Goal: Task Accomplishment & Management: Manage account settings

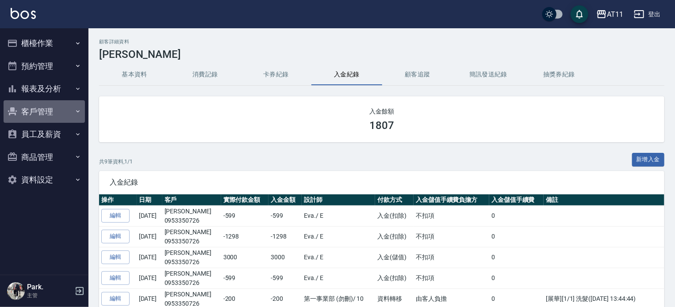
click at [43, 110] on button "客戶管理" at bounding box center [44, 111] width 81 height 23
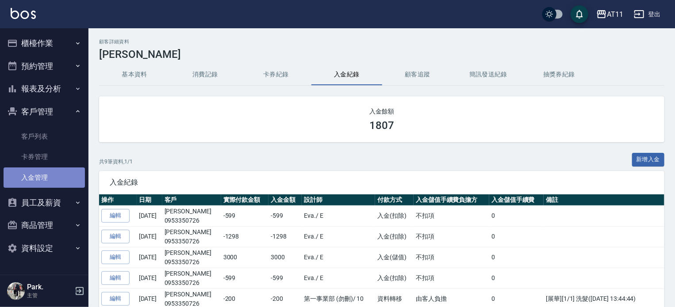
click at [41, 176] on link "入金管理" at bounding box center [44, 178] width 81 height 20
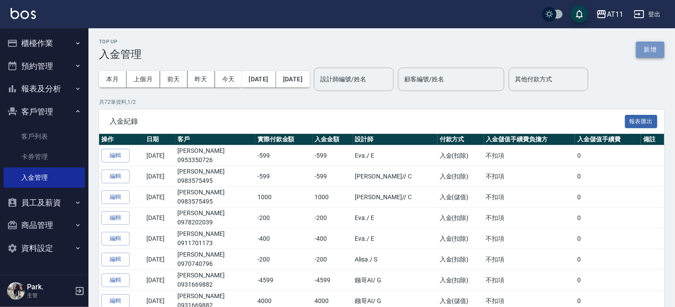
click at [644, 53] on button "新增" at bounding box center [650, 50] width 28 height 16
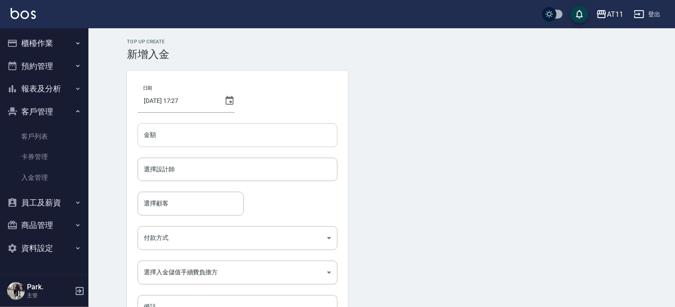
click at [202, 136] on input "金額" at bounding box center [238, 135] width 200 height 24
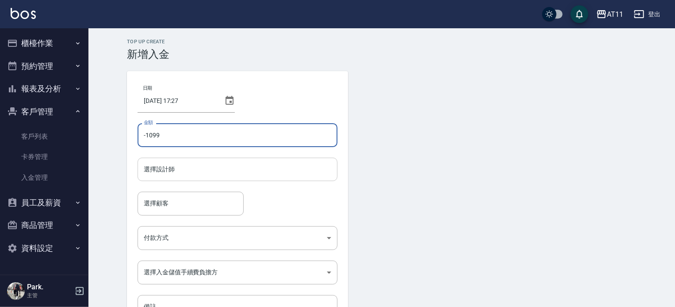
type input "-1099"
click at [176, 176] on input "選擇設計師" at bounding box center [238, 169] width 192 height 15
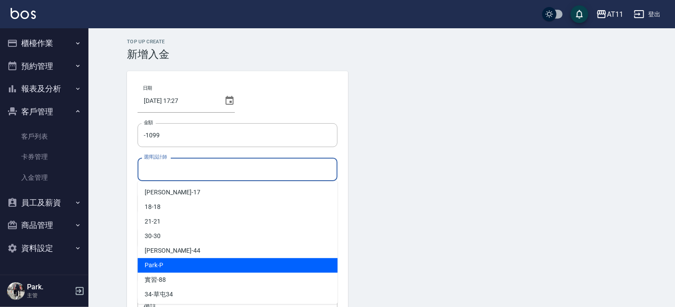
scroll to position [44, 0]
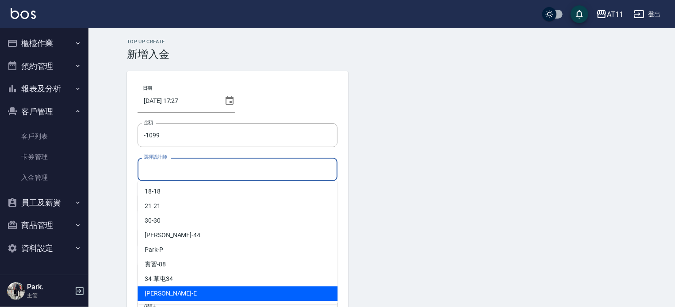
click at [165, 291] on div "EVA -E" at bounding box center [238, 294] width 200 height 15
type input "EVA-E"
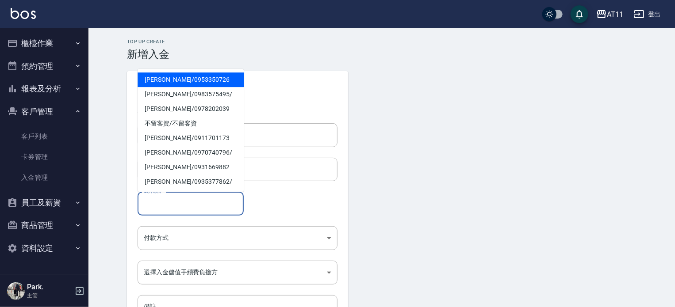
click at [181, 203] on input "選擇顧客" at bounding box center [191, 203] width 98 height 15
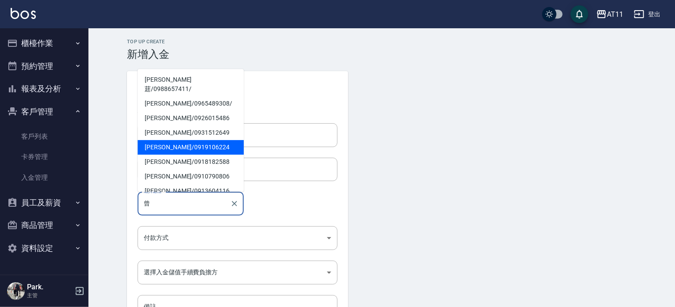
drag, startPoint x: 170, startPoint y: 83, endPoint x: 180, endPoint y: 151, distance: 68.8
click at [180, 150] on ul "曾牧莛 / 0988657411 / 曾建盛 / 0965489308 / 曾翊凱 / 0926015486 曾佳容 / 0931512649 曾正治 / 0…" at bounding box center [191, 130] width 106 height 123
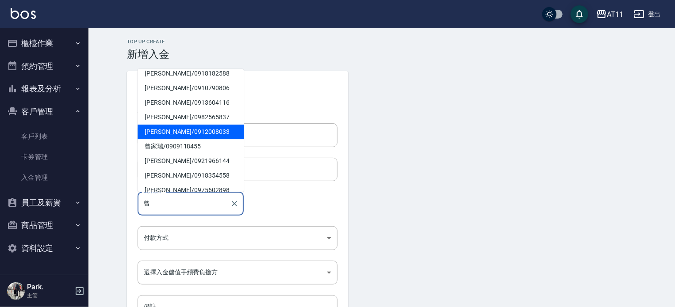
click at [181, 125] on span "曾瑛妮 / 0912008033" at bounding box center [191, 132] width 106 height 15
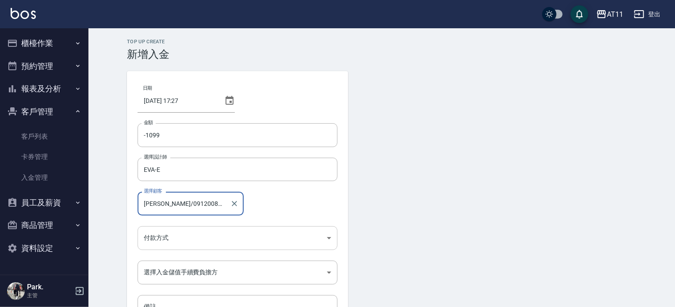
type input "曾瑛妮/0912008033"
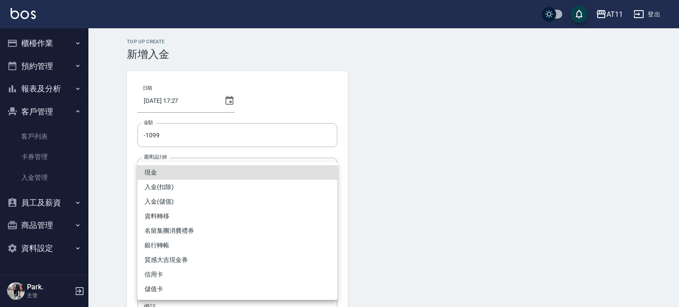
click at [161, 233] on body "AT11 登出 櫃檯作業 打帳單 帳單列表 現金收支登錄 材料自購登錄 每日結帳 排班表 現場電腦打卡 掃碼打卡 預約管理 預約管理 單日預約紀錄 單週預約紀…" at bounding box center [339, 183] width 679 height 367
click at [169, 186] on li "入金(扣除)" at bounding box center [238, 187] width 200 height 15
type input "入金(扣除)"
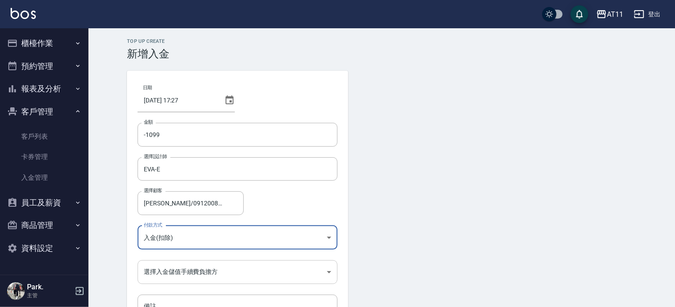
scroll to position [44, 0]
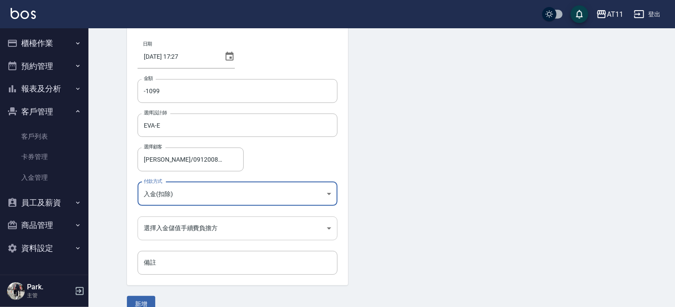
click at [166, 237] on body "AT11 登出 櫃檯作業 打帳單 帳單列表 現金收支登錄 材料自購登錄 每日結帳 排班表 現場電腦打卡 掃碼打卡 預約管理 預約管理 單日預約紀錄 單週預約紀…" at bounding box center [337, 139] width 675 height 367
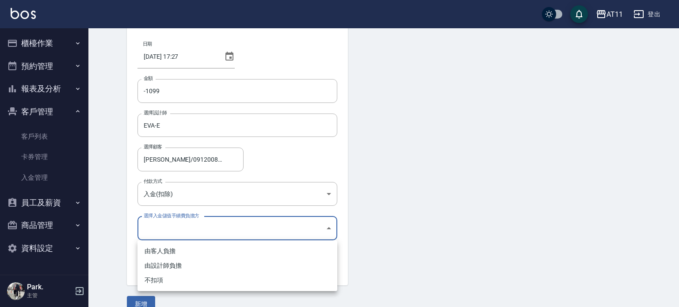
click at [163, 283] on li "不扣項" at bounding box center [238, 280] width 200 height 15
type input "WITHOUTHANDLINGFEE"
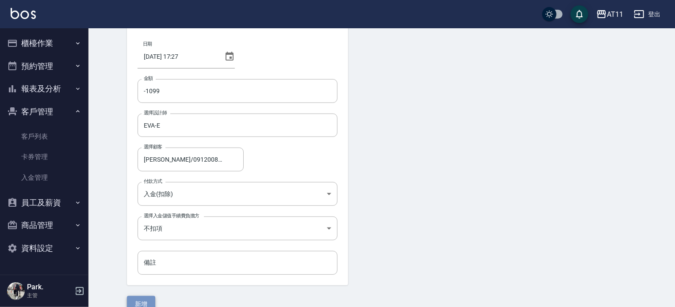
click at [142, 300] on button "新增" at bounding box center [141, 304] width 28 height 16
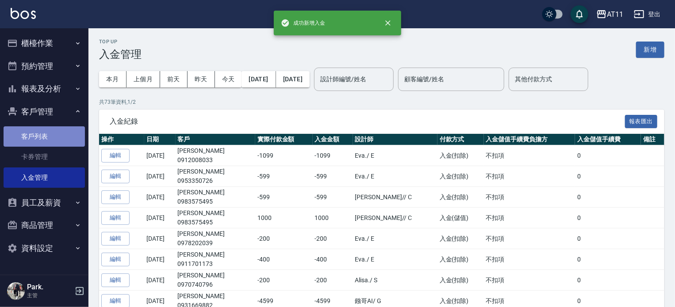
click at [32, 134] on link "客戶列表" at bounding box center [44, 136] width 81 height 20
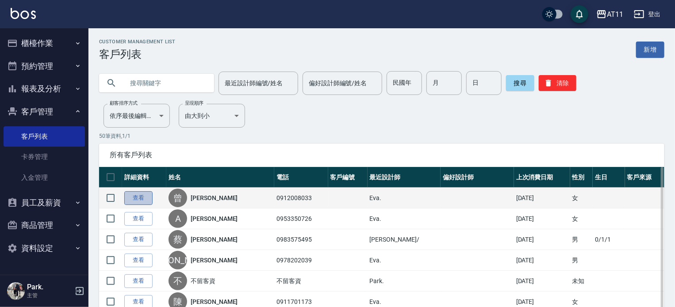
click at [134, 199] on link "查看" at bounding box center [138, 198] width 28 height 14
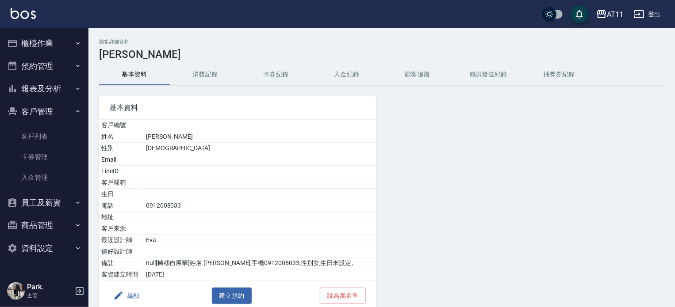
drag, startPoint x: 341, startPoint y: 72, endPoint x: 334, endPoint y: 72, distance: 7.1
click at [342, 72] on button "入金紀錄" at bounding box center [346, 74] width 71 height 21
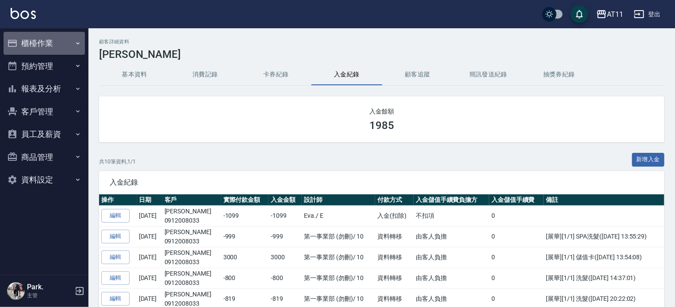
click at [40, 42] on button "櫃檯作業" at bounding box center [44, 43] width 81 height 23
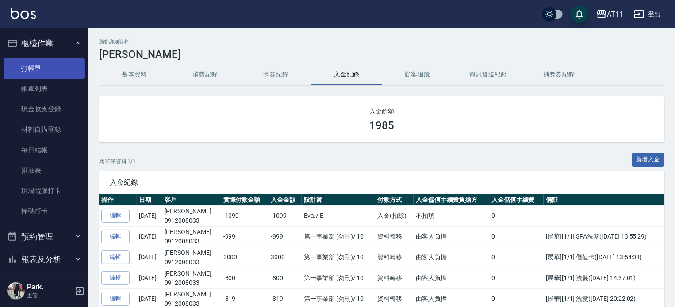
click at [42, 65] on link "打帳單" at bounding box center [44, 68] width 81 height 20
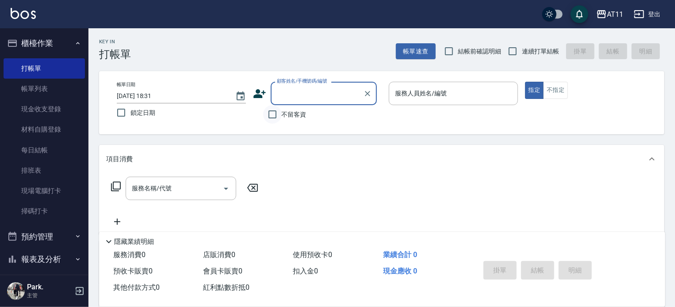
click at [274, 115] on input "不留客資" at bounding box center [272, 114] width 19 height 19
checkbox input "true"
click at [508, 51] on input "連續打單結帳" at bounding box center [512, 51] width 19 height 19
checkbox input "true"
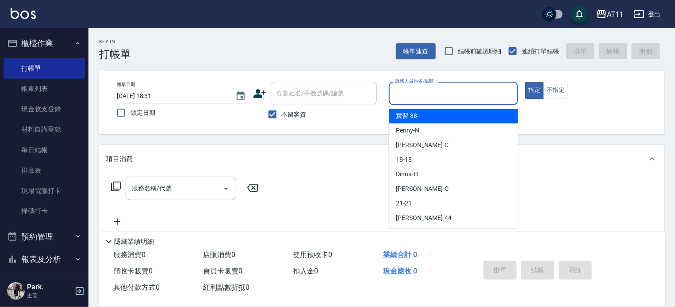
click at [410, 96] on input "服務人員姓名/編號" at bounding box center [453, 93] width 121 height 15
type input "ㄋ"
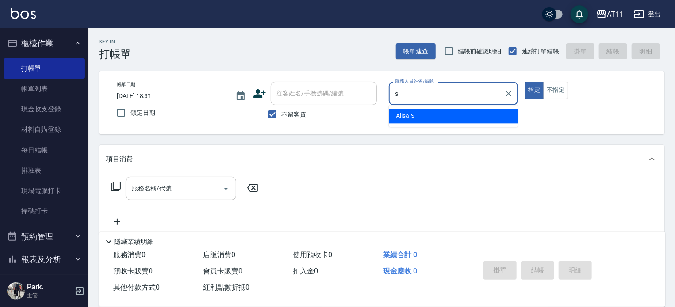
type input "Alisa-S"
type button "true"
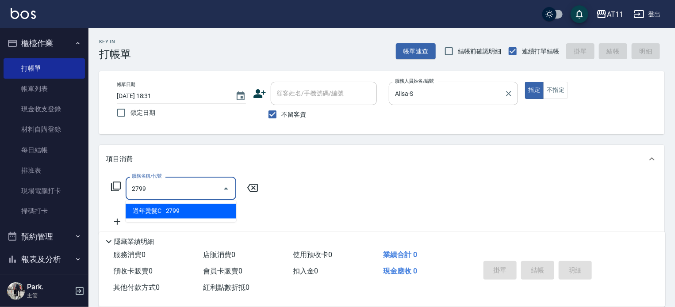
type input "過年燙髮C(2799)"
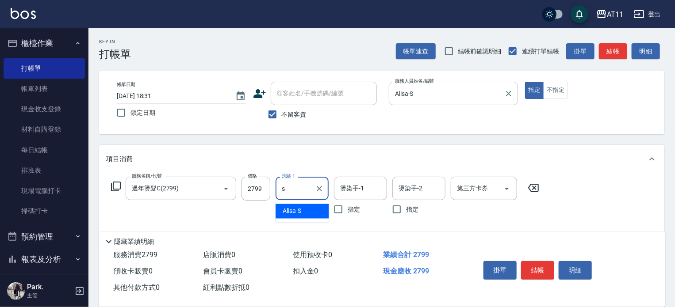
type input "Alisa-S"
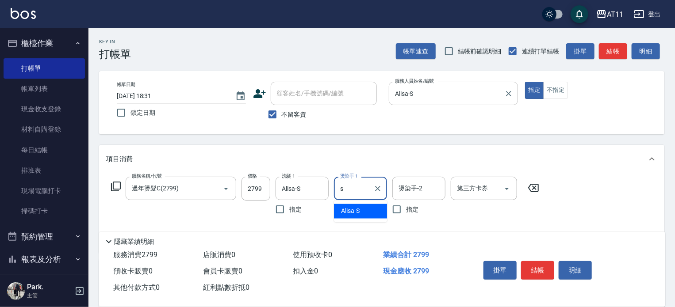
type input "Alisa-S"
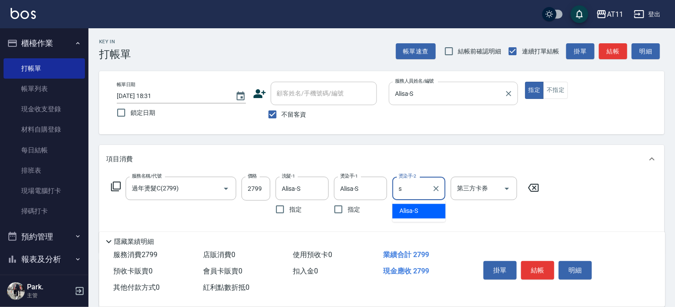
type input "Alisa-S"
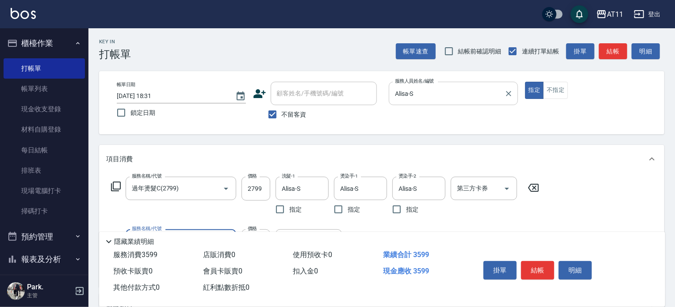
type input "染髮800(800)"
type input "Alisa-S"
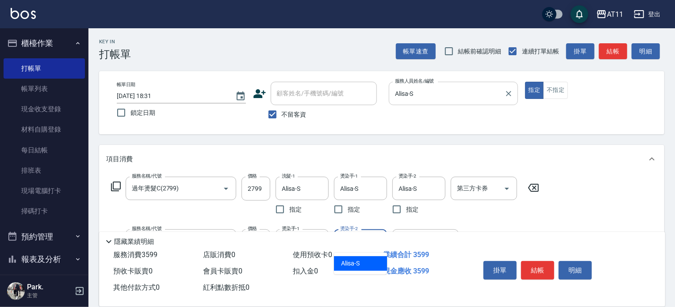
type input "Alisa-S"
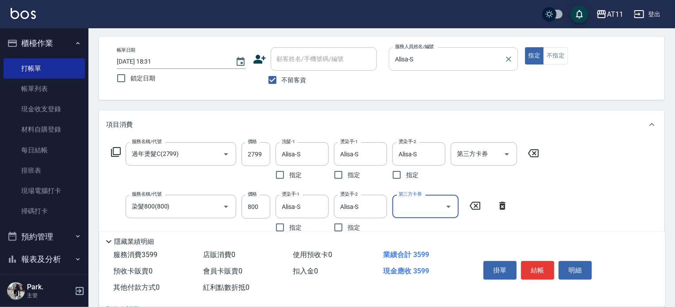
scroll to position [88, 0]
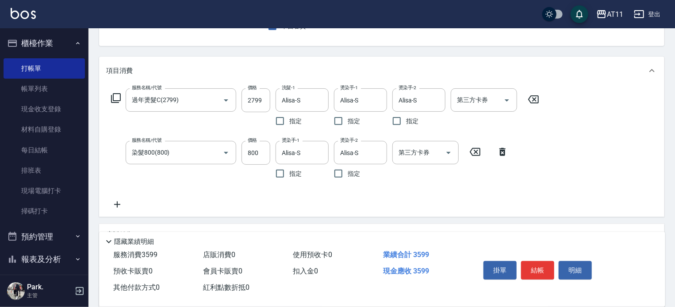
click at [503, 150] on icon at bounding box center [502, 152] width 6 height 8
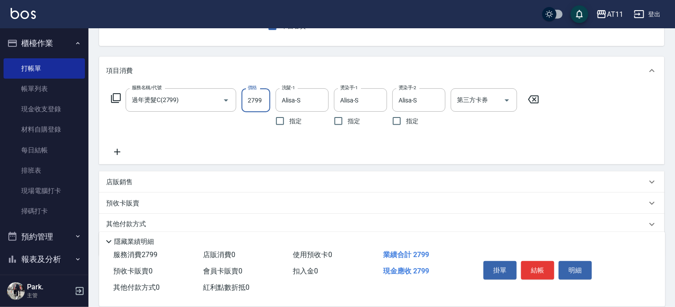
click at [262, 99] on input "2799" at bounding box center [255, 100] width 29 height 24
type input "3099"
click at [536, 264] on button "結帳" at bounding box center [537, 270] width 33 height 19
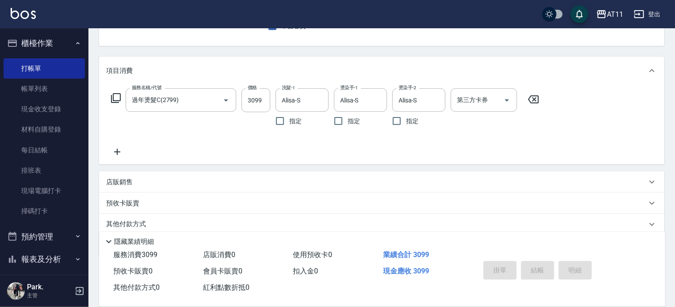
type input "2025/10/15 18:36"
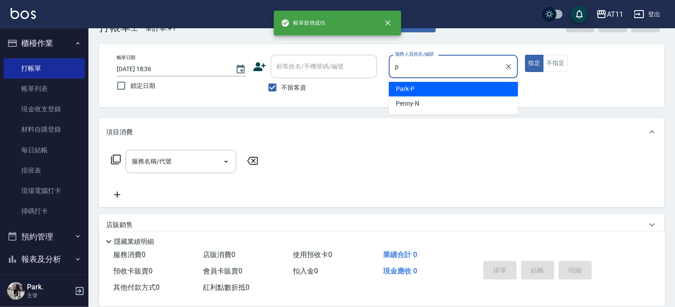
scroll to position [0, 0]
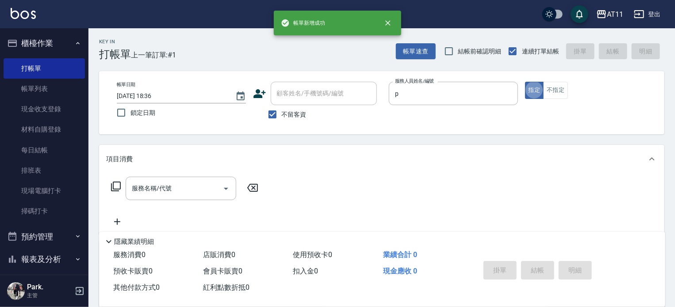
type input "Park-P"
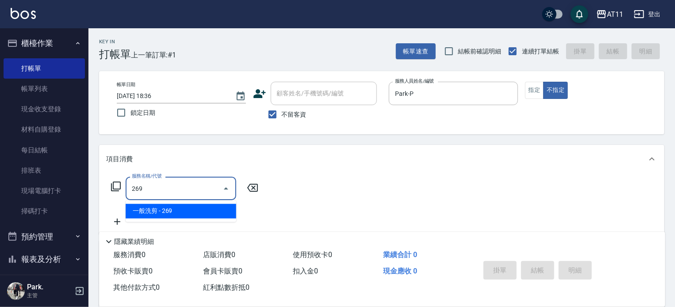
type input "一般洗剪(269)"
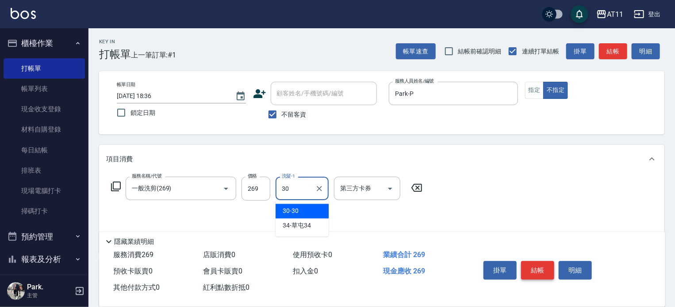
type input "30-30"
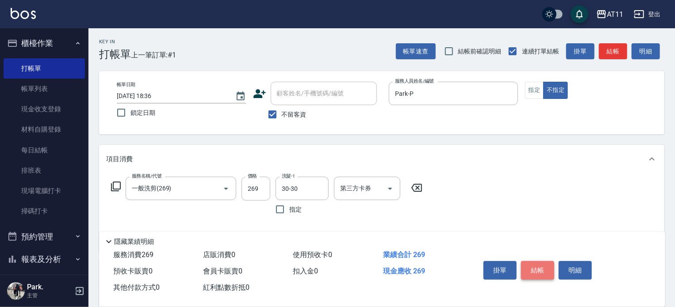
click at [536, 264] on button "結帳" at bounding box center [537, 270] width 33 height 19
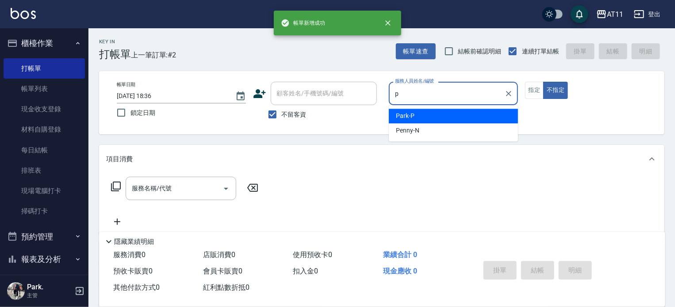
type input "Park-P"
type button "false"
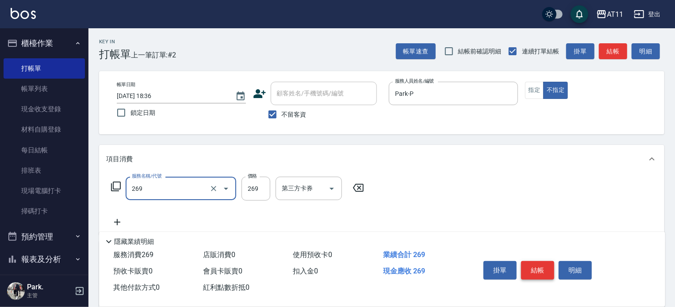
type input "一般洗剪(269)"
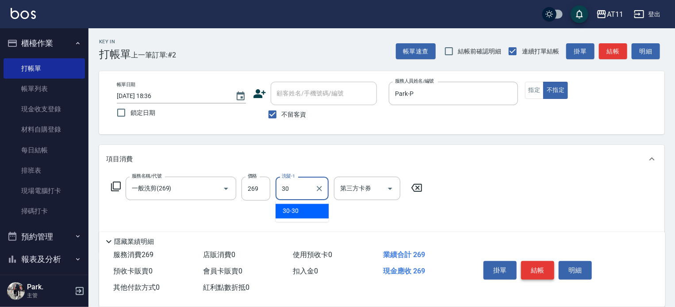
type input "30-30"
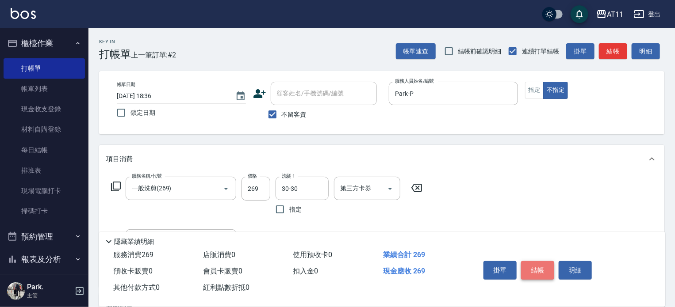
click at [536, 264] on button "結帳" at bounding box center [537, 270] width 33 height 19
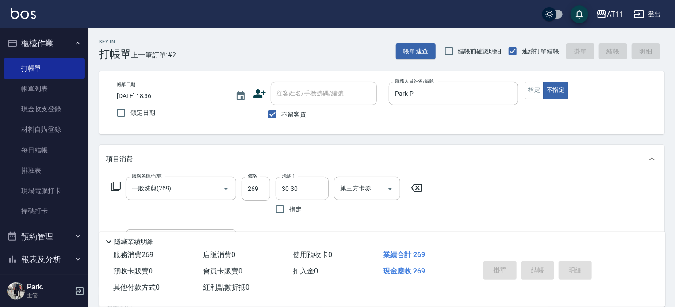
type input "2025/10/15 18:37"
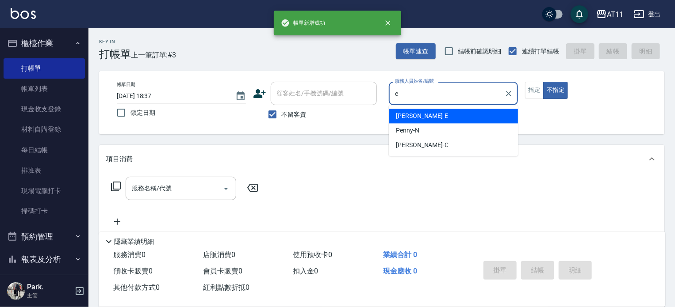
type input "EVA-E"
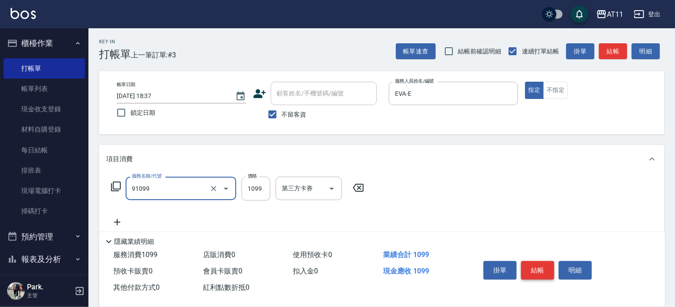
type input "B套餐(91099)"
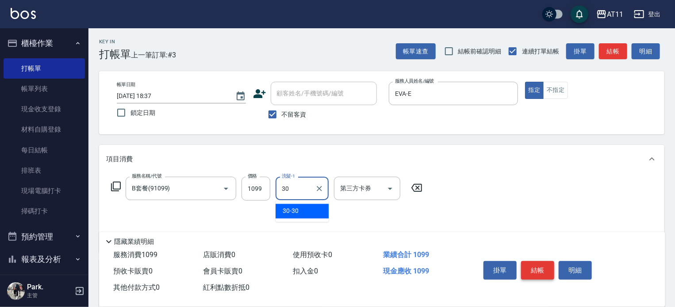
type input "30-30"
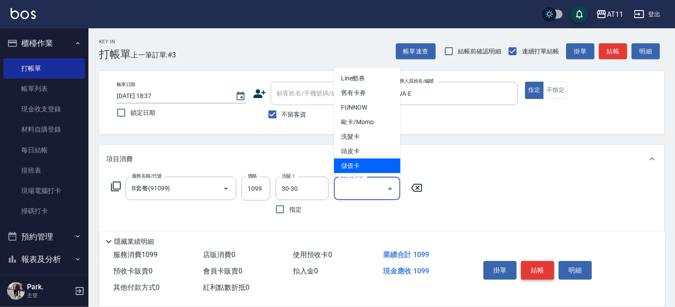
type input "儲值卡"
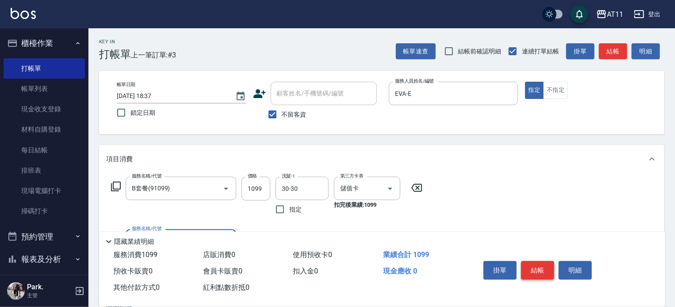
click at [536, 264] on button "結帳" at bounding box center [537, 270] width 33 height 19
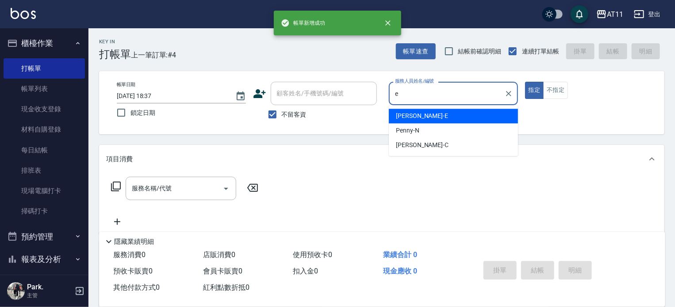
type input "EVA-E"
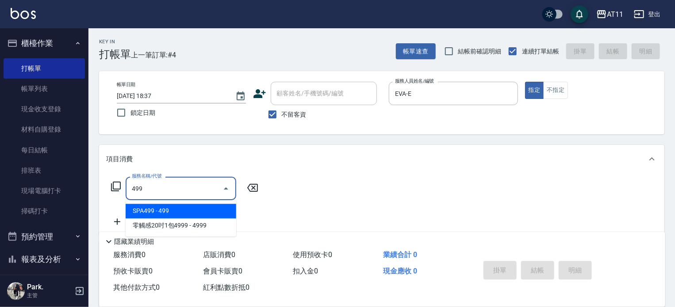
type input "SPA499(499)"
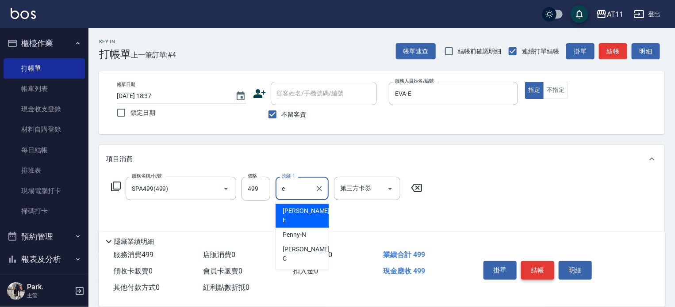
type input "EVA-E"
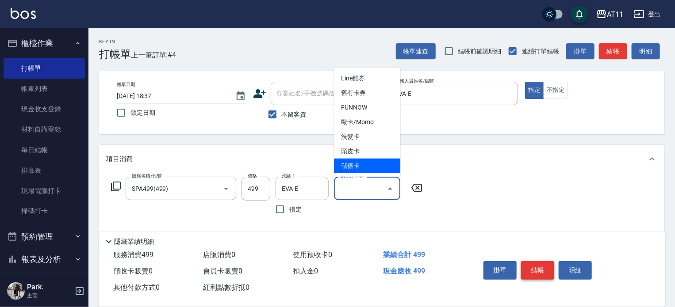
type input "儲值卡"
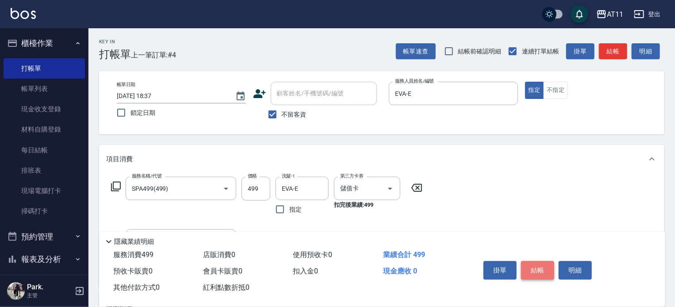
click at [536, 264] on button "結帳" at bounding box center [537, 270] width 33 height 19
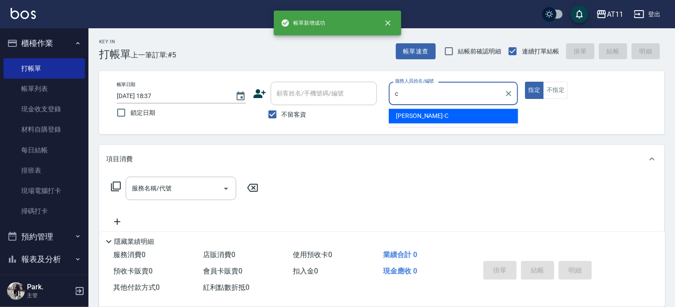
type input "Connie-C"
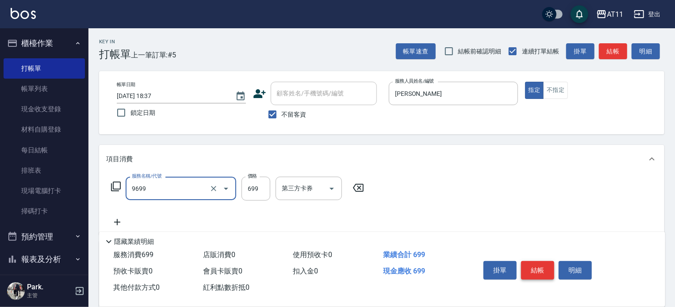
type input "C套餐(9699)"
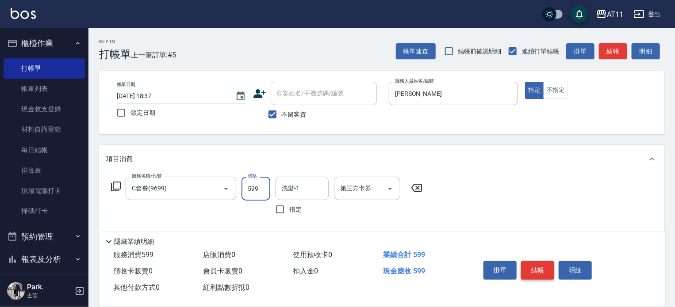
type input "599"
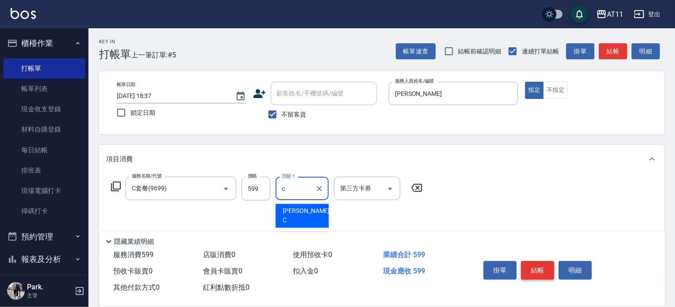
type input "Connie-C"
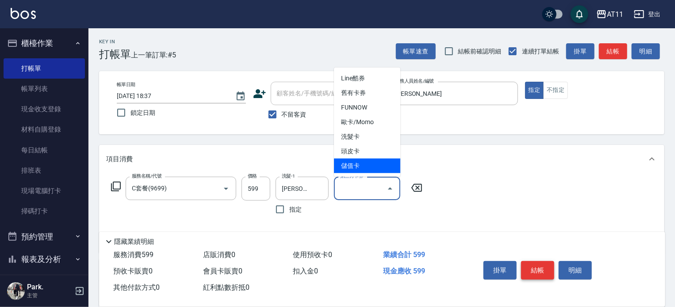
type input "儲值卡"
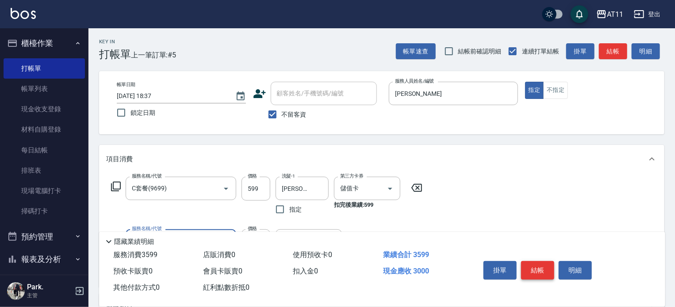
type input "頂級豪華OVC3(3000)"
type input "1000"
click at [537, 272] on button "結帳" at bounding box center [537, 270] width 33 height 19
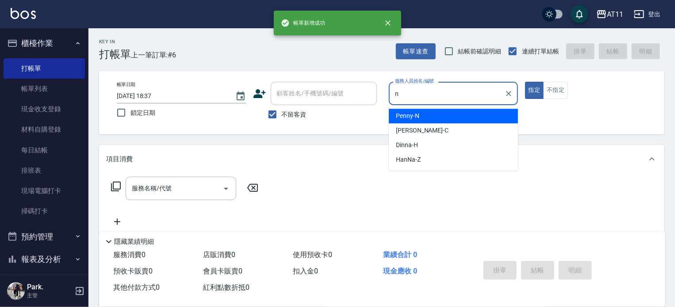
type input "Penny-N"
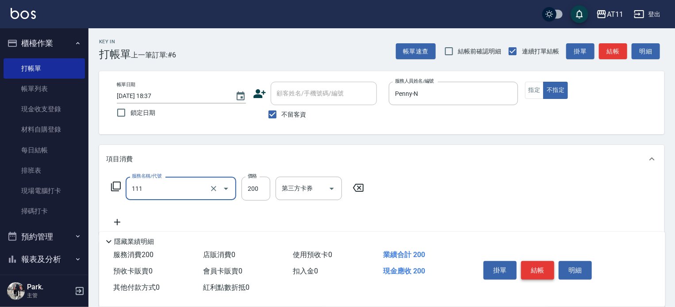
type input "精油洗髮(111)"
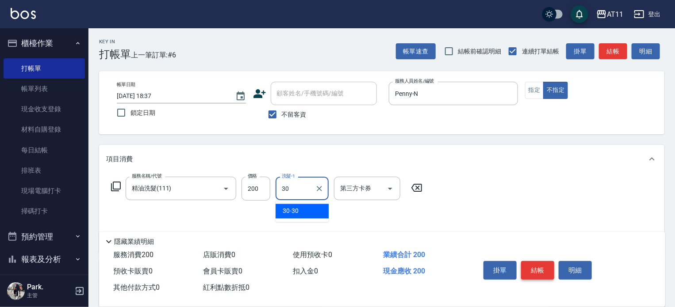
type input "30-30"
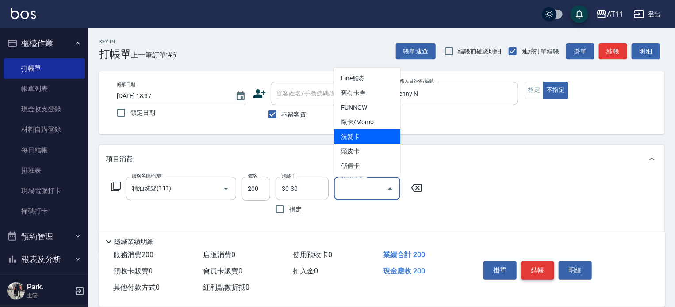
type input "洗髮卡"
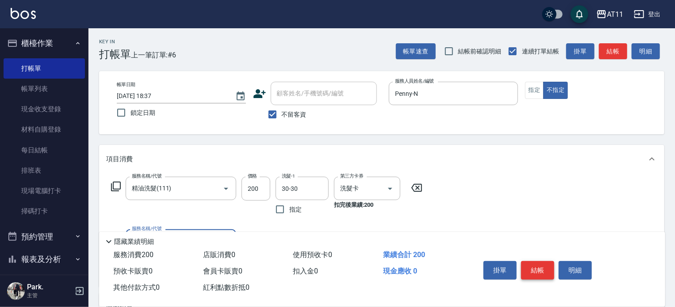
click at [537, 272] on button "結帳" at bounding box center [537, 270] width 33 height 19
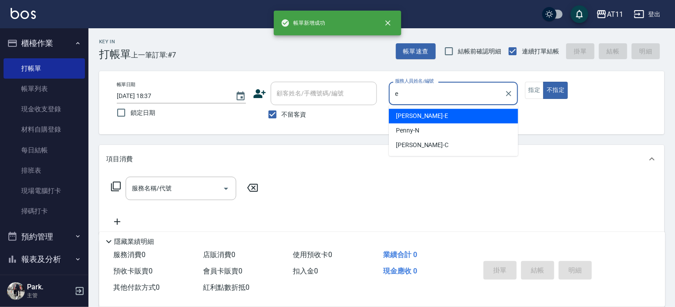
type input "EVA-E"
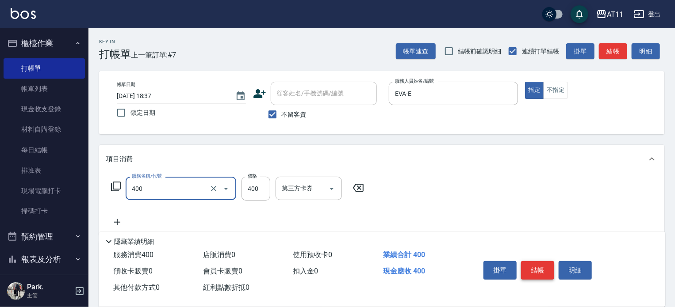
type input "洗剪(400)"
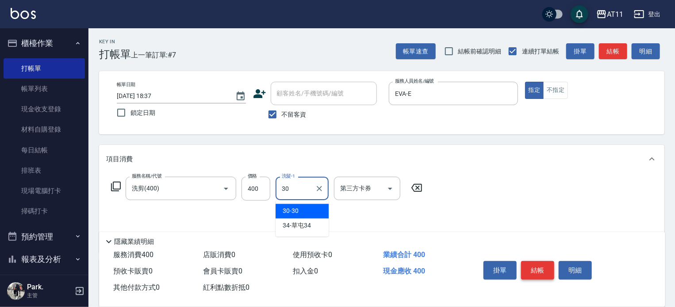
type input "30-30"
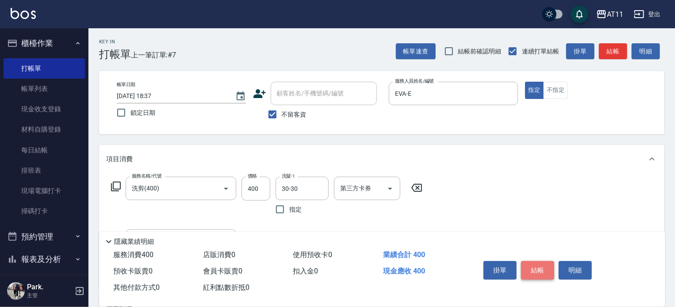
click at [537, 272] on button "結帳" at bounding box center [537, 270] width 33 height 19
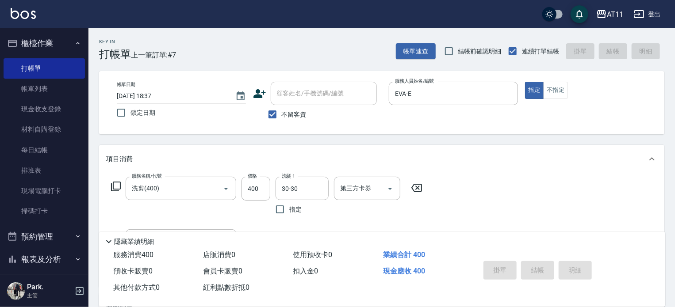
type input "2025/10/15 18:38"
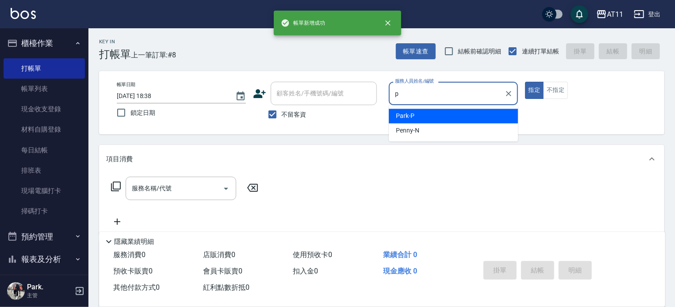
type input "Park-P"
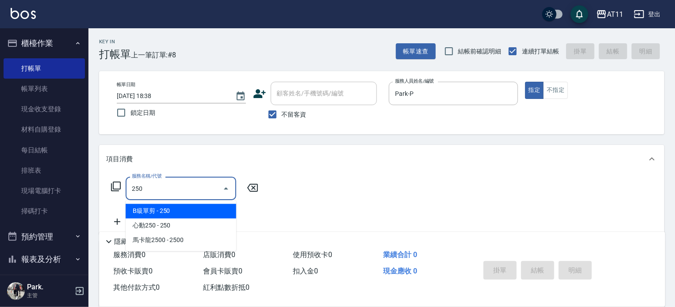
type input "B級單剪(250)"
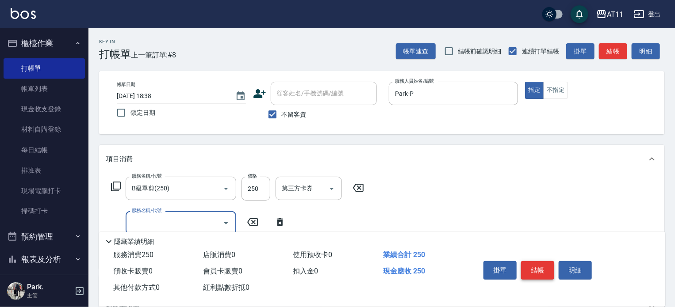
click at [537, 272] on button "結帳" at bounding box center [537, 270] width 33 height 19
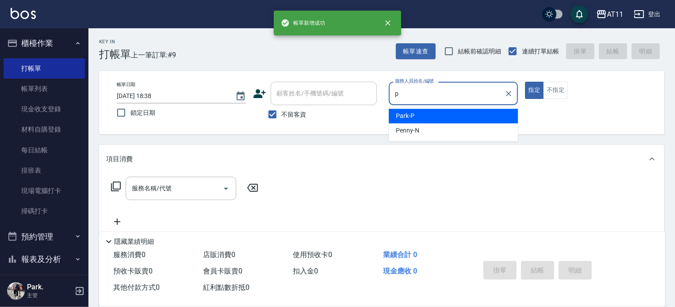
type input "Park-P"
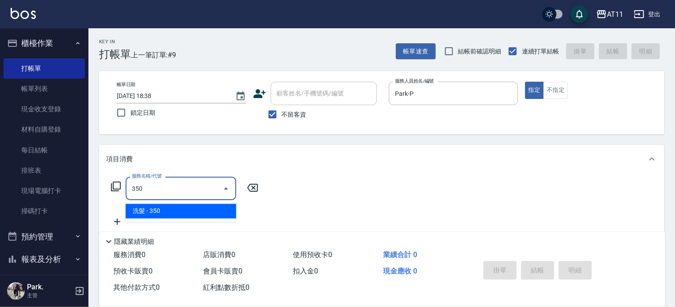
type input "洗髮(350)"
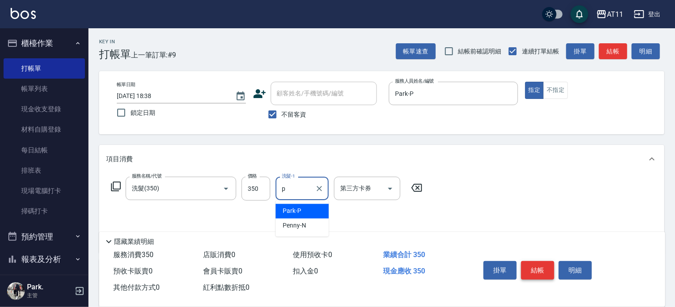
type input "Park-P"
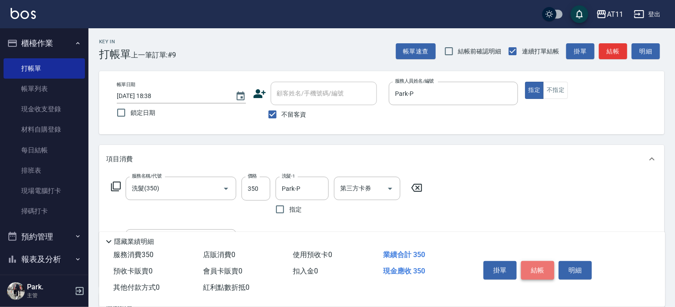
click at [537, 272] on button "結帳" at bounding box center [537, 270] width 33 height 19
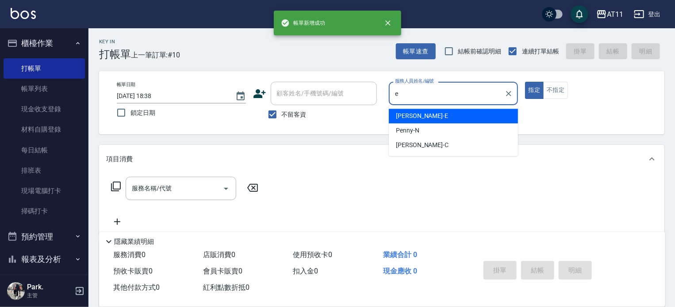
type input "EVA-E"
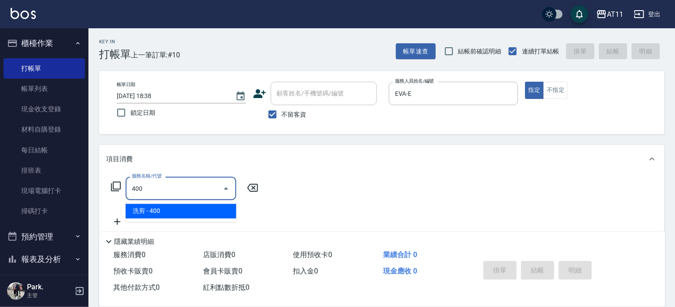
type input "洗剪(400)"
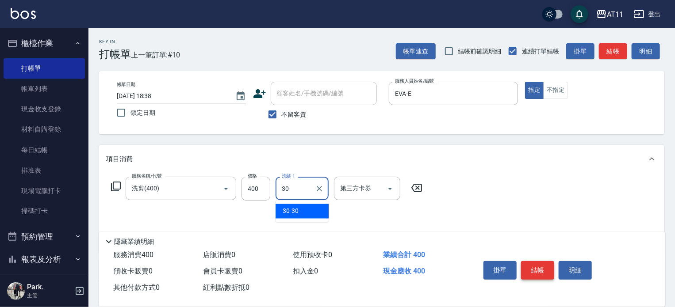
type input "30-30"
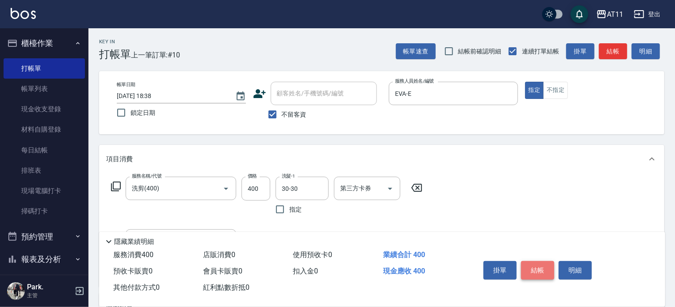
click at [537, 272] on button "結帳" at bounding box center [537, 270] width 33 height 19
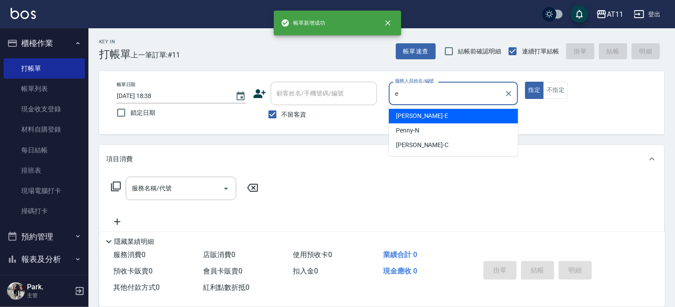
type input "EVA-E"
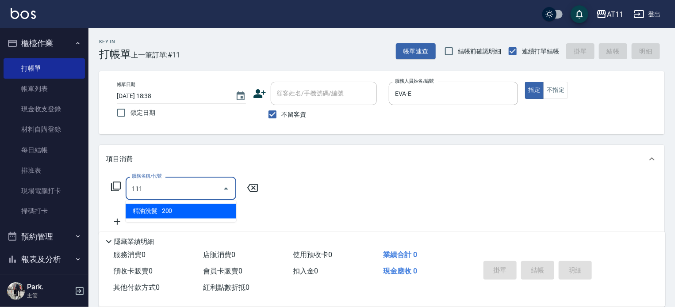
type input "精油洗髮(111)"
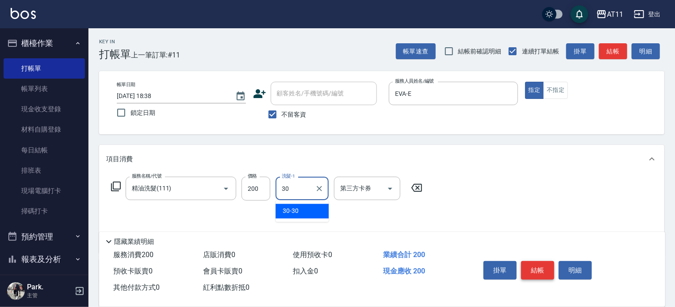
type input "30-30"
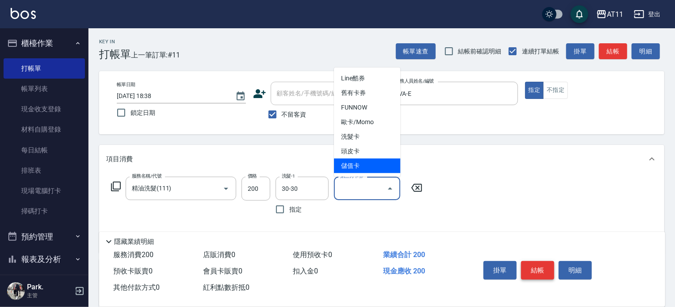
type input "儲值卡"
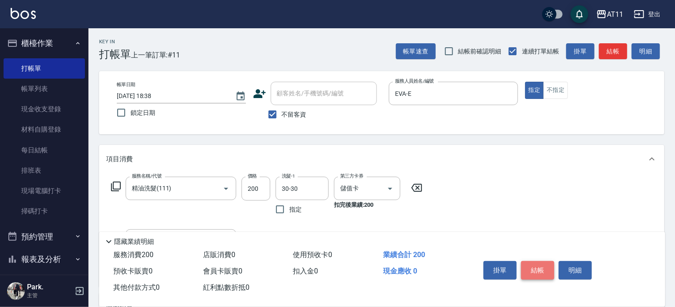
click at [537, 272] on button "結帳" at bounding box center [537, 270] width 33 height 19
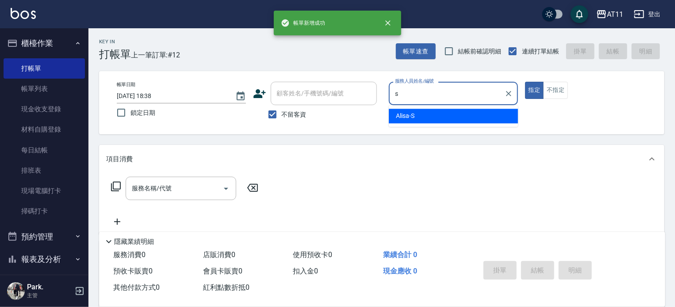
type input "Alisa-S"
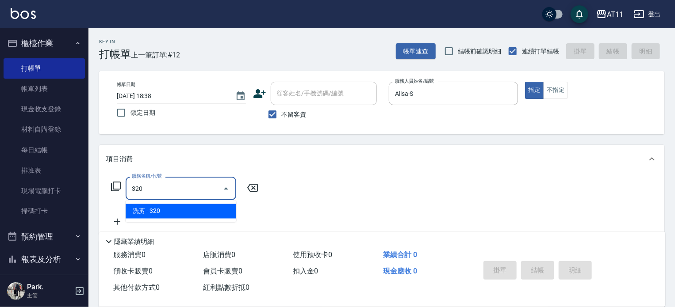
type input "洗剪(320)"
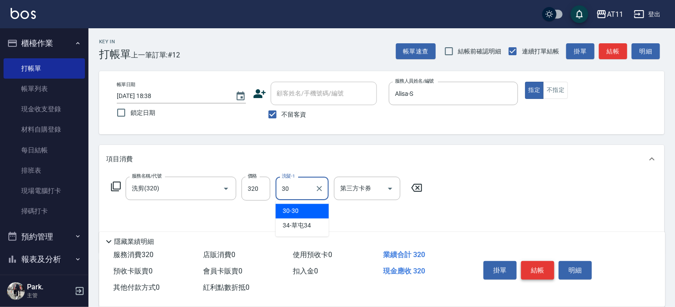
type input "30-30"
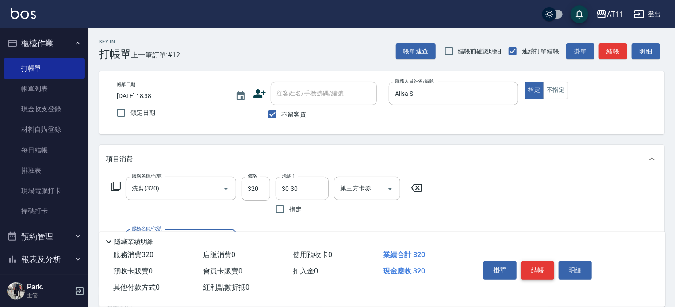
click at [537, 272] on button "結帳" at bounding box center [537, 270] width 33 height 19
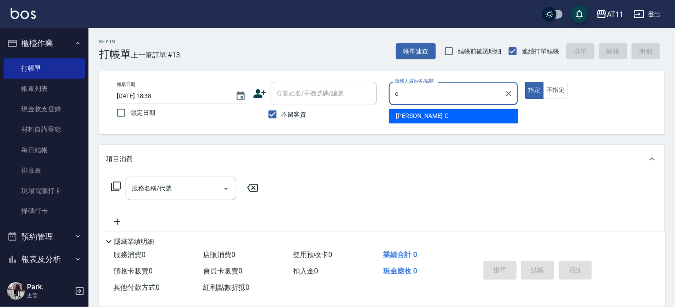
type input "Connie-C"
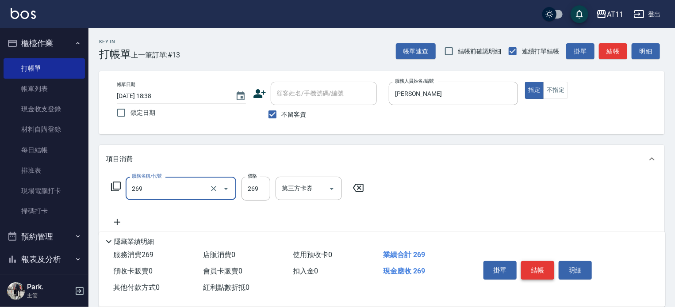
type input "一般洗剪(269)"
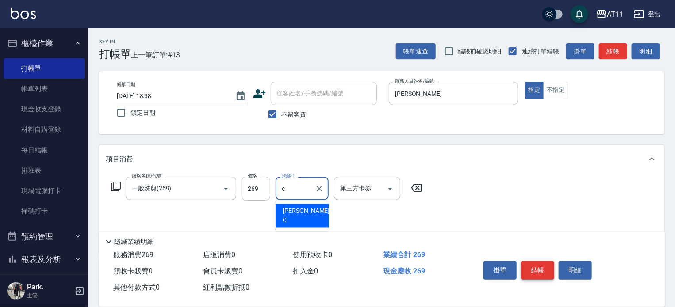
type input "Connie-C"
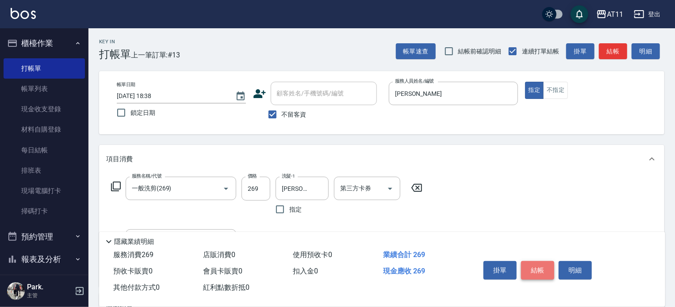
click at [536, 271] on button "結帳" at bounding box center [537, 270] width 33 height 19
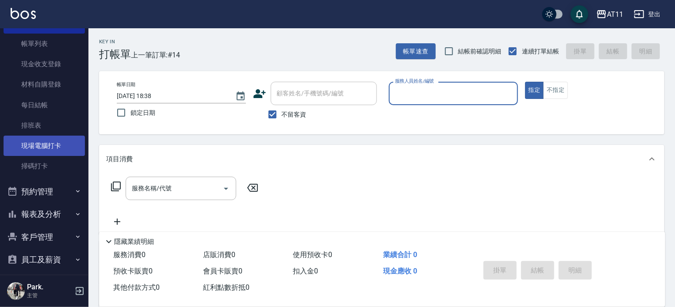
scroll to position [97, 0]
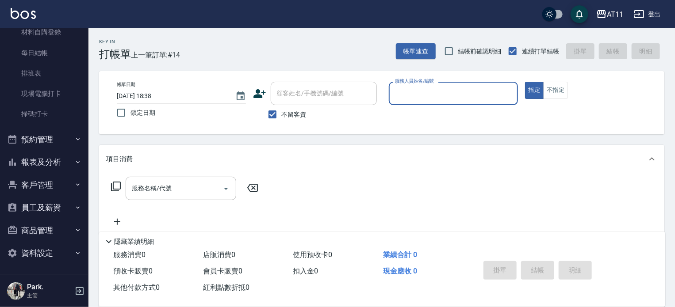
click at [51, 159] on button "報表及分析" at bounding box center [44, 162] width 81 height 23
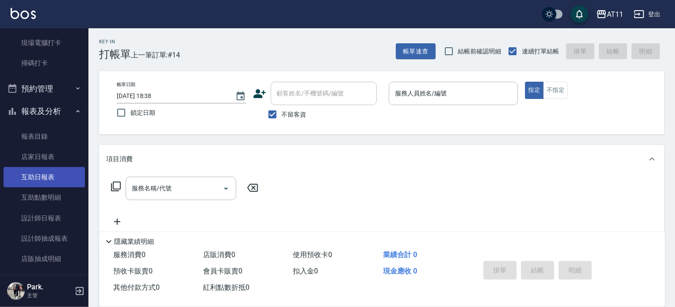
scroll to position [186, 0]
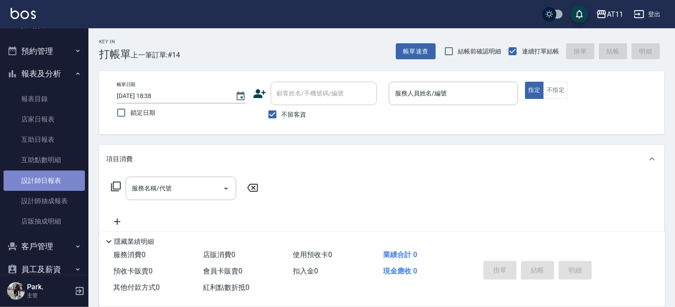
click at [48, 185] on link "設計師日報表" at bounding box center [44, 181] width 81 height 20
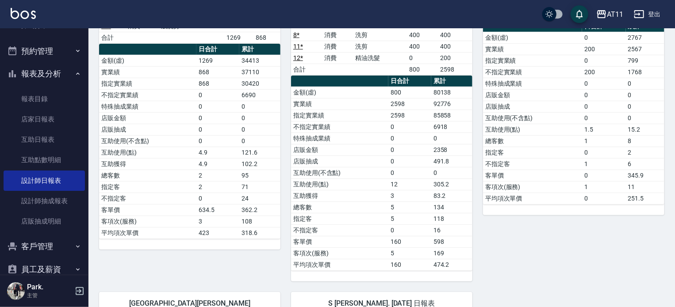
scroll to position [133, 0]
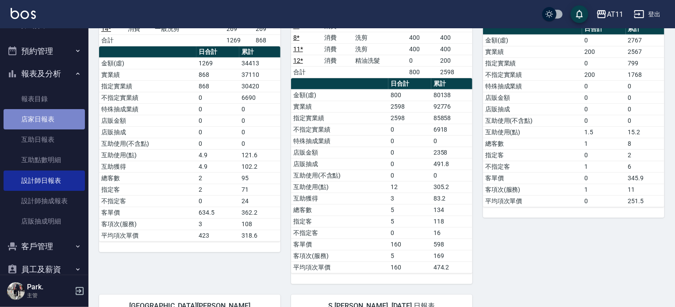
click at [55, 116] on link "店家日報表" at bounding box center [44, 119] width 81 height 20
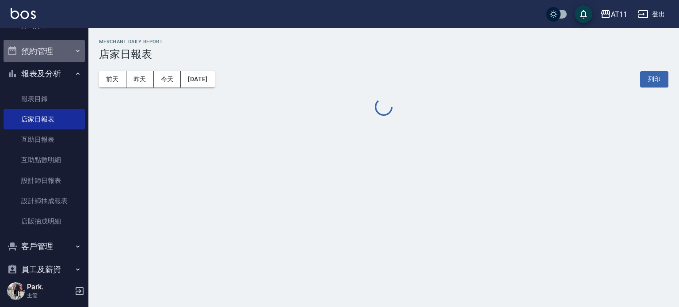
click at [52, 45] on button "預約管理" at bounding box center [44, 51] width 81 height 23
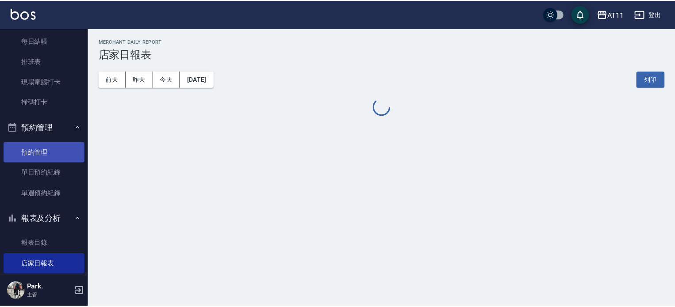
scroll to position [9, 0]
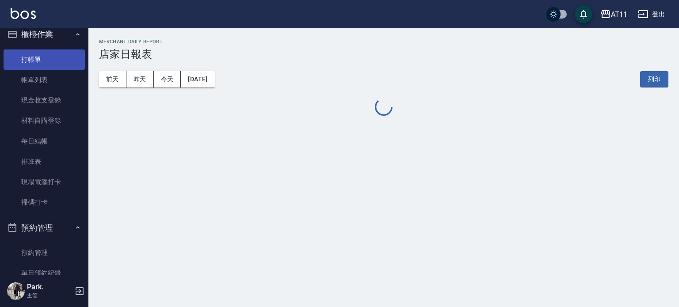
click at [47, 60] on link "打帳單" at bounding box center [44, 60] width 81 height 20
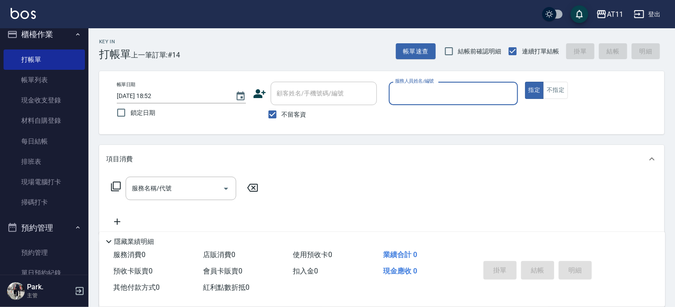
click at [42, 35] on button "櫃檯作業" at bounding box center [44, 34] width 81 height 23
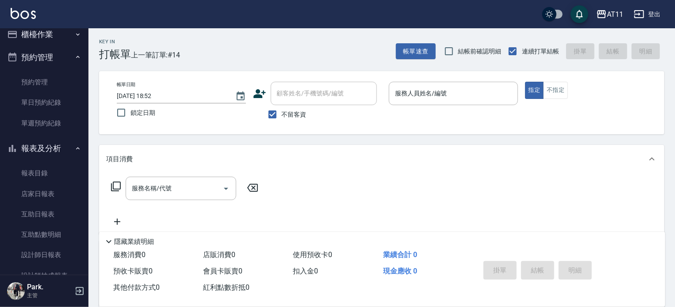
click at [45, 150] on button "報表及分析" at bounding box center [44, 148] width 81 height 23
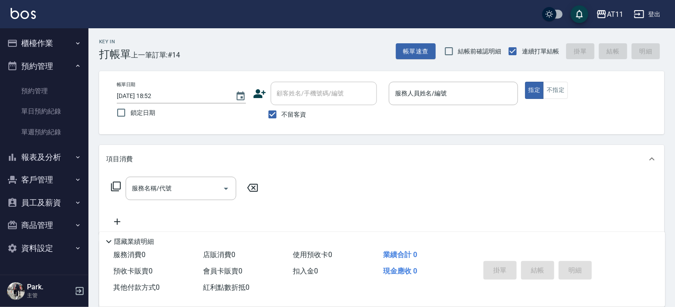
click at [43, 67] on button "預約管理" at bounding box center [44, 66] width 81 height 23
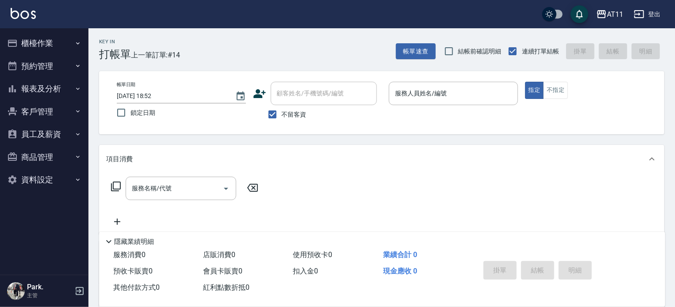
click at [51, 112] on button "客戶管理" at bounding box center [44, 111] width 81 height 23
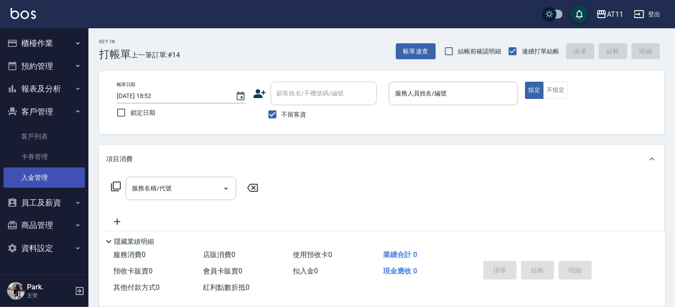
click at [51, 175] on link "入金管理" at bounding box center [44, 178] width 81 height 20
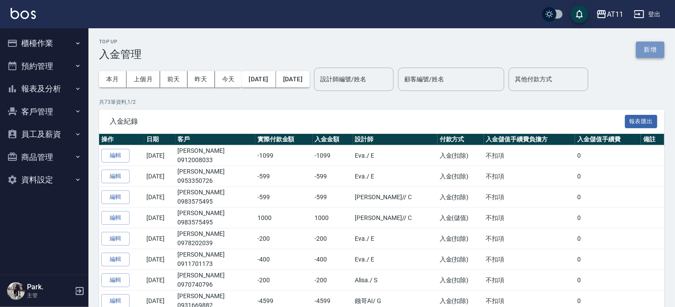
click at [650, 50] on button "新增" at bounding box center [650, 50] width 28 height 16
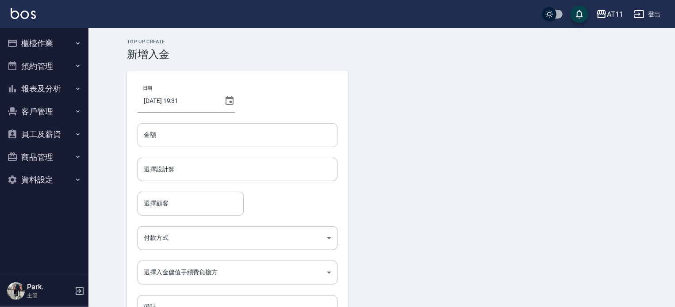
click at [251, 136] on input "金額" at bounding box center [238, 135] width 200 height 24
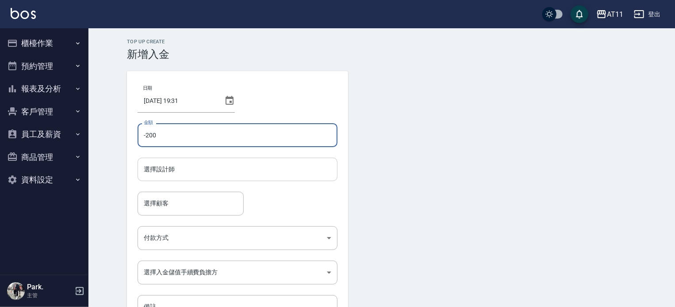
type input "-200"
click at [232, 173] on input "選擇設計師" at bounding box center [238, 169] width 192 height 15
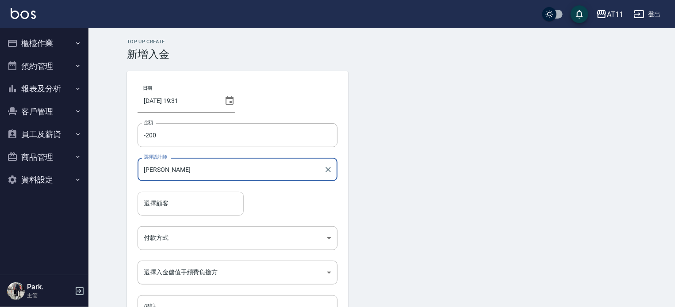
type input "Connie-C"
click at [213, 200] on input "選擇顧客" at bounding box center [191, 203] width 98 height 15
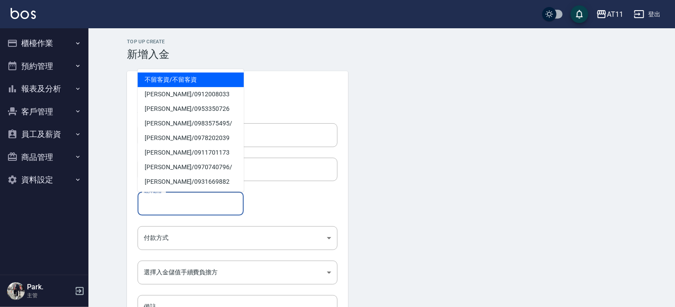
type input "j"
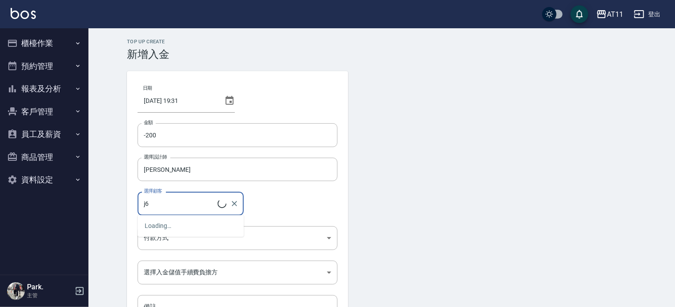
type input "j"
click at [444, 199] on form "日期 2025/10/15 19:31 金額 -200 金額 選擇設計師 Connie-C 選擇設計師 選擇顧客 吳 選擇顧客 付款方式 ​ 付款方式 選擇入…" at bounding box center [381, 213] width 509 height 285
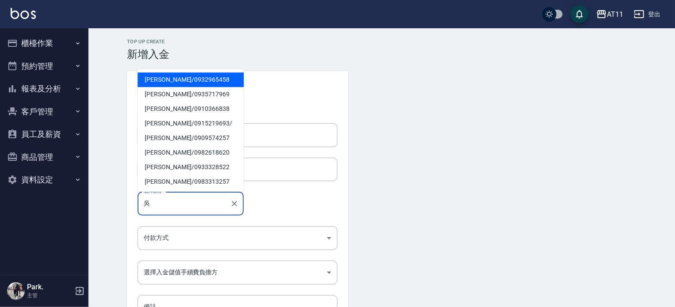
click at [186, 205] on input "吳" at bounding box center [184, 203] width 85 height 15
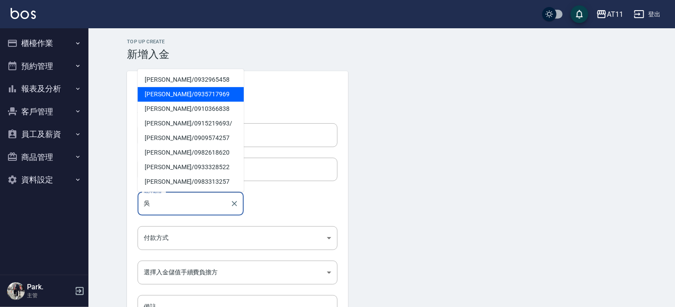
click at [161, 96] on span "吳映蓉 / 0935717969" at bounding box center [191, 94] width 106 height 15
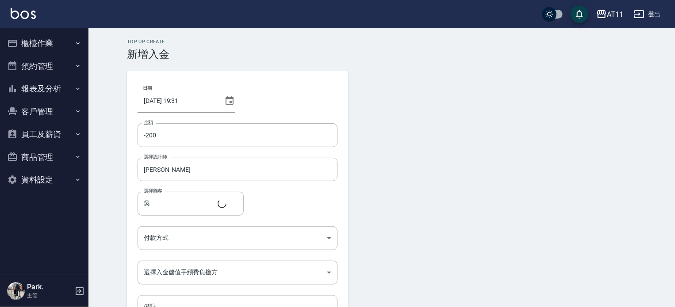
type input "吳映蓉/0935717969"
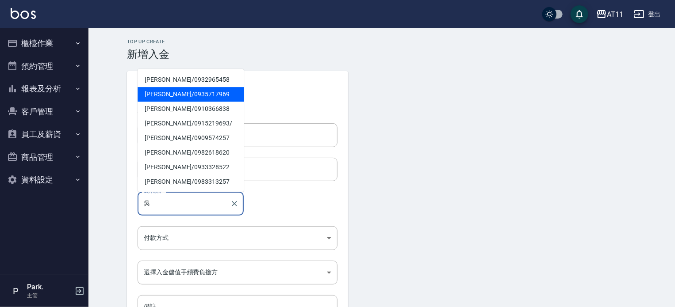
click at [162, 95] on span "吳映蓉 / 0935717969" at bounding box center [191, 94] width 106 height 15
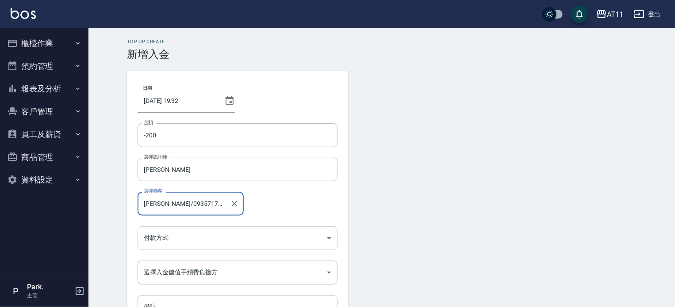
type input "吳映蓉/0935717969"
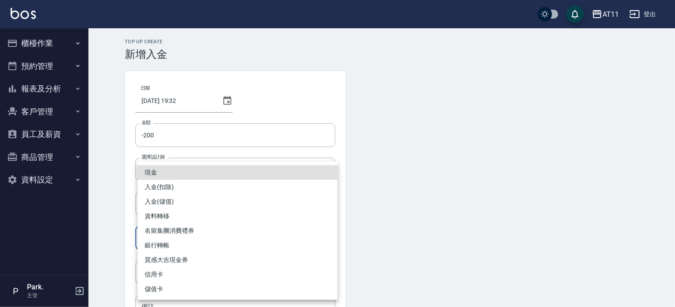
click at [200, 240] on body "AT11 登出 櫃檯作業 打帳單 帳單列表 現金收支登錄 材料自購登錄 每日結帳 排班表 現場電腦打卡 掃碼打卡 預約管理 預約管理 單日預約紀錄 單週預約紀…" at bounding box center [337, 183] width 675 height 367
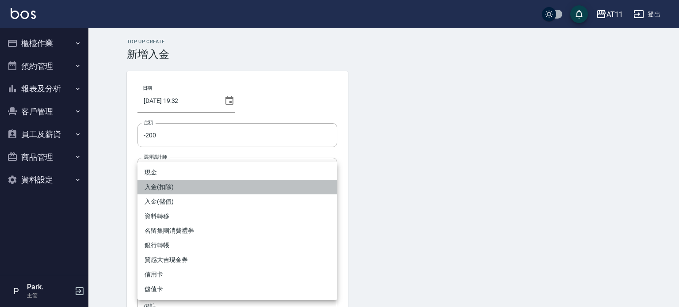
click at [202, 191] on li "入金(扣除)" at bounding box center [238, 187] width 200 height 15
type input "入金(扣除)"
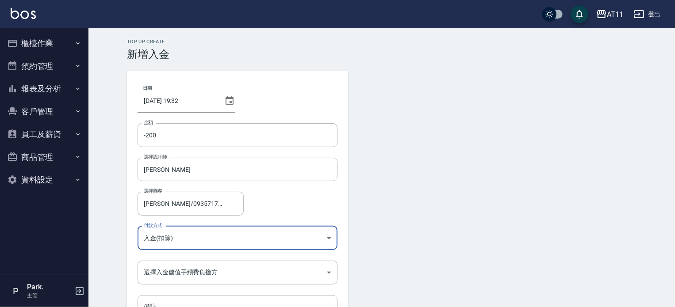
scroll to position [60, 0]
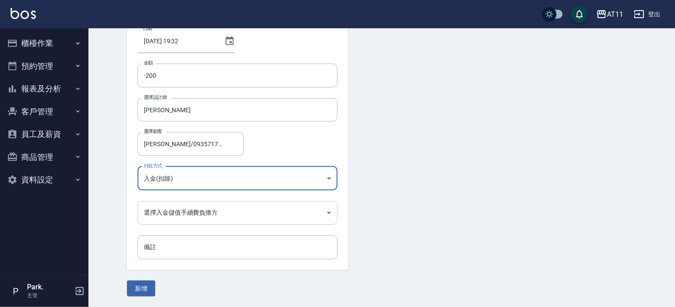
click at [205, 212] on body "AT11 登出 櫃檯作業 打帳單 帳單列表 現金收支登錄 材料自購登錄 每日結帳 排班表 現場電腦打卡 掃碼打卡 預約管理 預約管理 單日預約紀錄 單週預約紀…" at bounding box center [337, 123] width 675 height 367
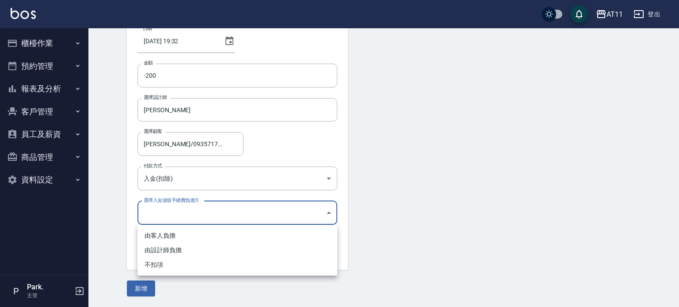
click at [203, 265] on li "不扣項" at bounding box center [238, 265] width 200 height 15
type input "WITHOUTHANDLINGFEE"
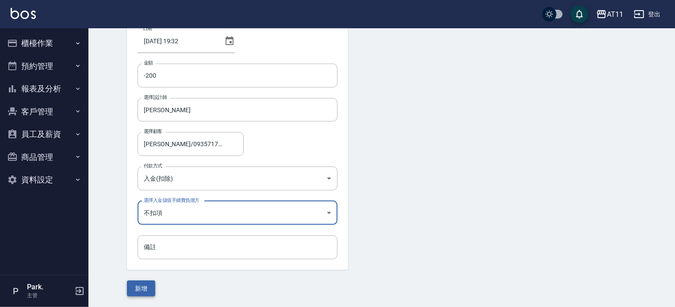
click at [138, 290] on button "新增" at bounding box center [141, 289] width 28 height 16
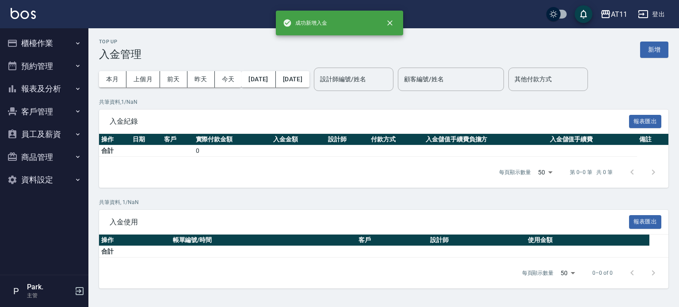
click at [48, 111] on button "客戶管理" at bounding box center [44, 111] width 81 height 23
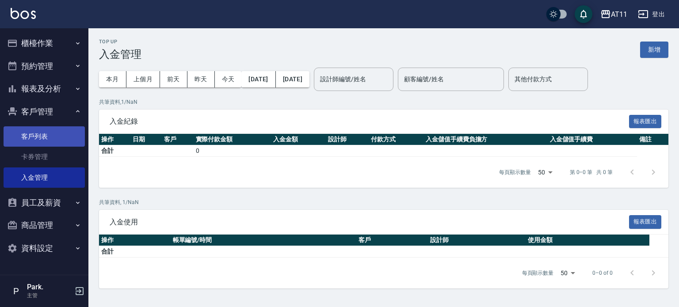
click at [43, 134] on link "客戶列表" at bounding box center [44, 136] width 81 height 20
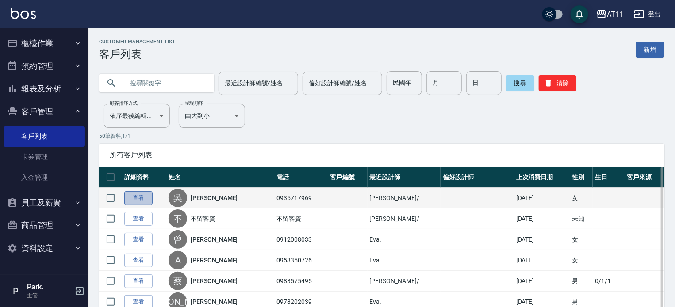
click at [142, 193] on link "查看" at bounding box center [138, 198] width 28 height 14
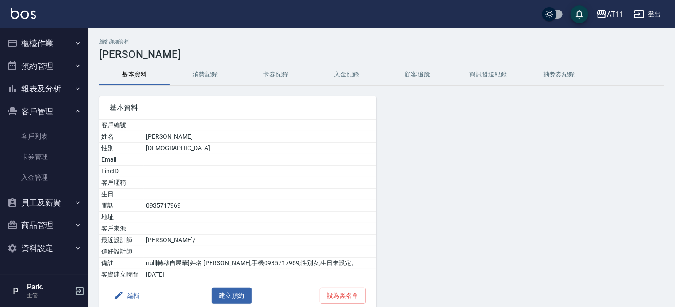
click at [342, 70] on button "入金紀錄" at bounding box center [346, 74] width 71 height 21
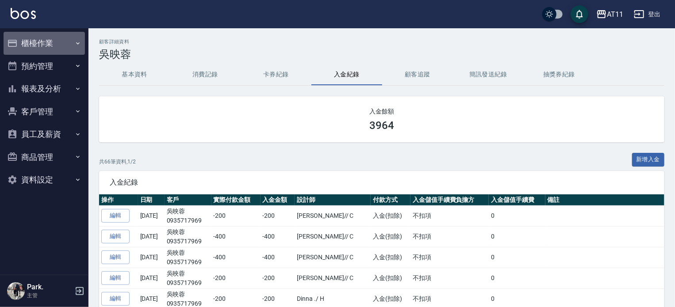
click at [43, 42] on button "櫃檯作業" at bounding box center [44, 43] width 81 height 23
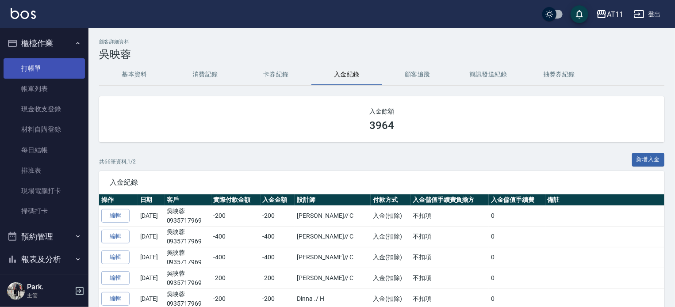
click at [47, 74] on link "打帳單" at bounding box center [44, 68] width 81 height 20
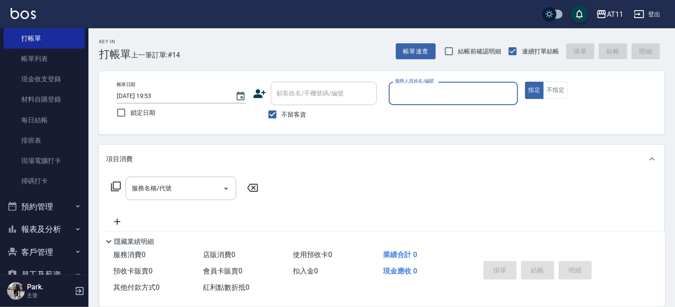
scroll to position [88, 0]
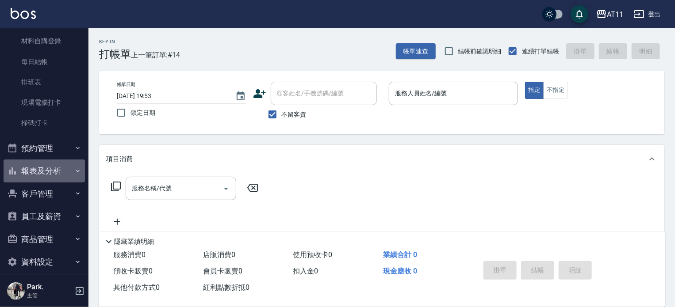
click at [54, 177] on button "報表及分析" at bounding box center [44, 171] width 81 height 23
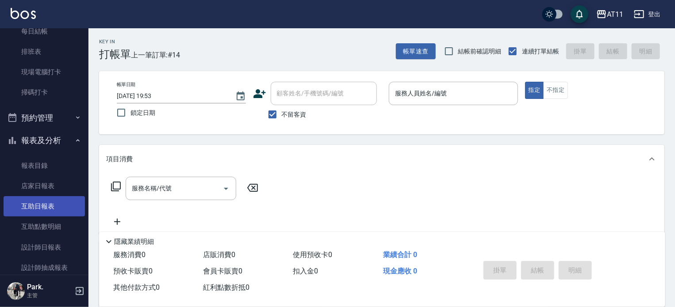
scroll to position [133, 0]
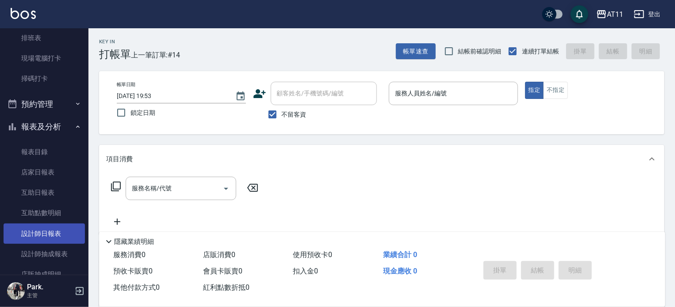
click at [61, 235] on link "設計師日報表" at bounding box center [44, 234] width 81 height 20
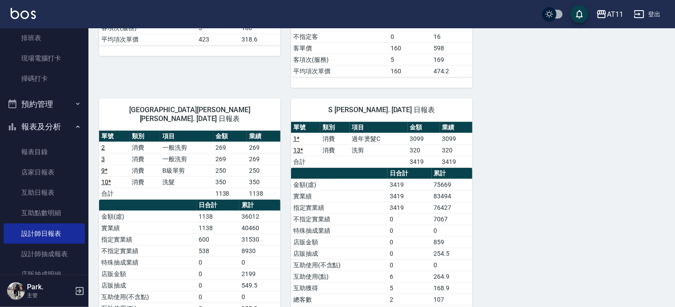
scroll to position [377, 0]
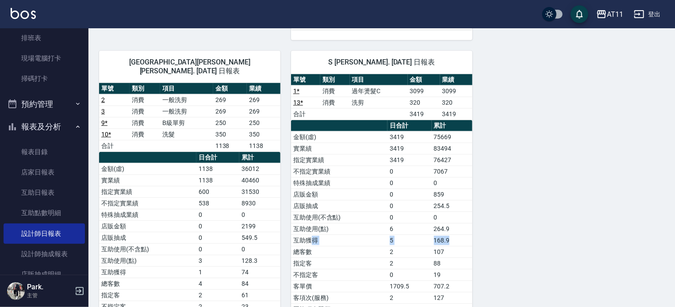
drag, startPoint x: 356, startPoint y: 230, endPoint x: 449, endPoint y: 229, distance: 93.7
click at [449, 235] on tr "互助獲得 5 168.9" at bounding box center [381, 240] width 181 height 11
click at [299, 99] on link "13 *" at bounding box center [298, 102] width 10 height 7
click at [294, 88] on link "1 *" at bounding box center [296, 91] width 6 height 7
click at [319, 143] on td "實業績" at bounding box center [339, 148] width 96 height 11
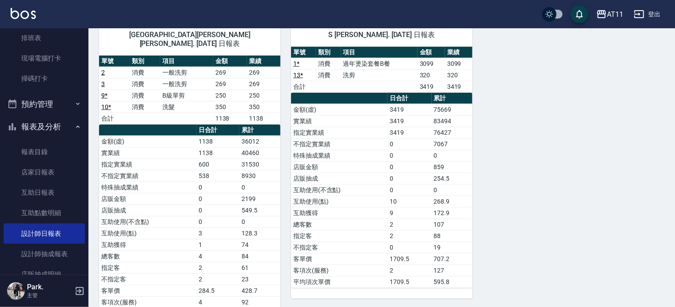
scroll to position [402, 0]
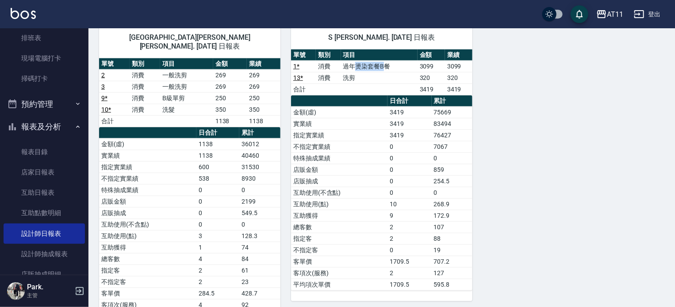
drag, startPoint x: 357, startPoint y: 56, endPoint x: 383, endPoint y: 58, distance: 25.3
click at [383, 61] on td "過年燙染套餐B餐" at bounding box center [379, 66] width 77 height 11
click at [572, 161] on div "C Connie Connie/ 10/15/2025 日報表 單號 類別 項目 金額 業績 6 * 消費 C套餐 0 599 6 * 消費 頂級豪華OVC3…" at bounding box center [376, 9] width 576 height 647
click at [298, 63] on link "1 *" at bounding box center [296, 66] width 6 height 7
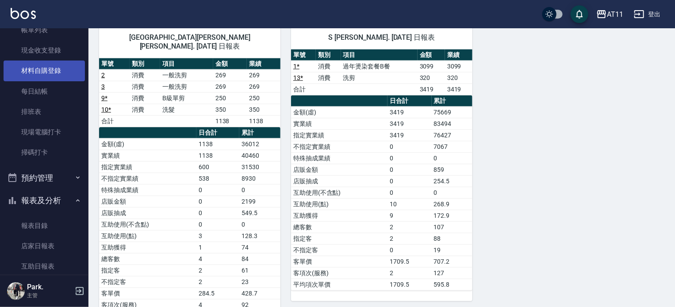
scroll to position [0, 0]
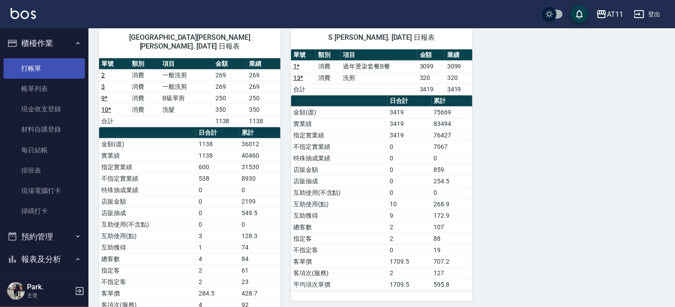
click at [41, 69] on link "打帳單" at bounding box center [44, 68] width 81 height 20
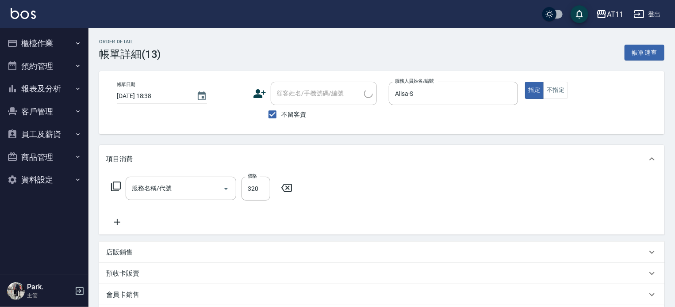
type input "[DATE] 18:38"
checkbox input "true"
type input "Alisa-S"
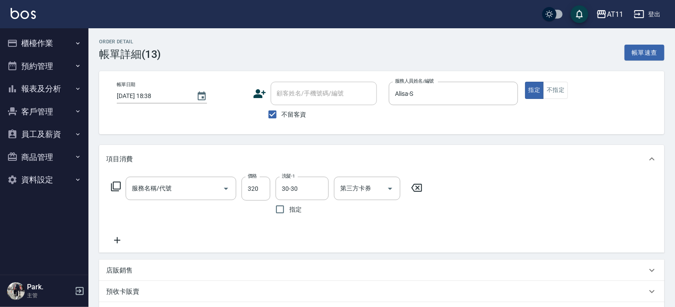
type input "洗剪(320)"
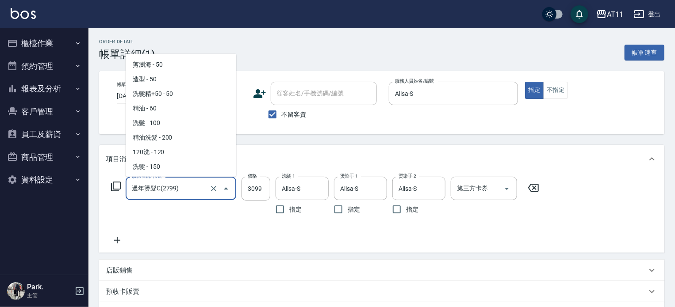
click at [189, 192] on input "過年燙髮C(2799)" at bounding box center [169, 188] width 78 height 15
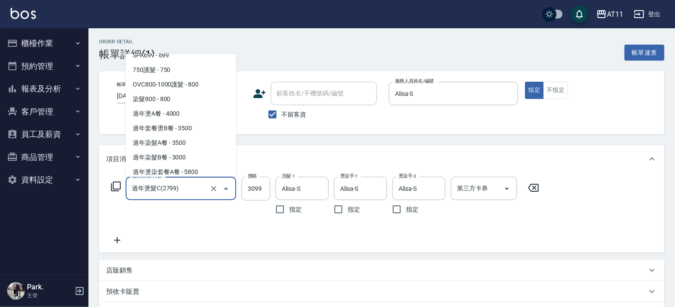
scroll to position [535, 0]
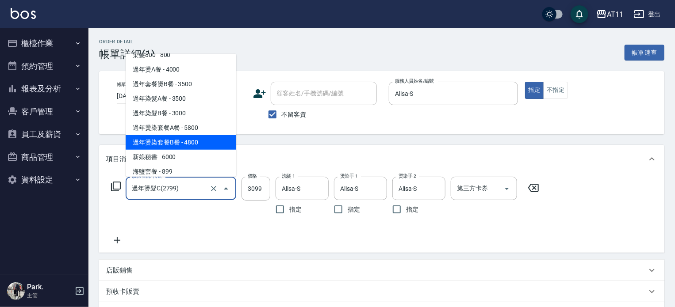
click at [194, 141] on span "過年燙染套餐B餐 - 4800" at bounding box center [181, 142] width 111 height 15
type input "過年燙染套餐B餐(816)"
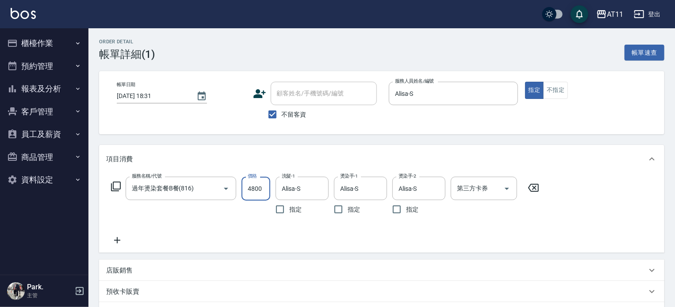
click at [265, 188] on input "4800" at bounding box center [255, 189] width 29 height 24
click at [249, 191] on input "33099" at bounding box center [255, 189] width 29 height 24
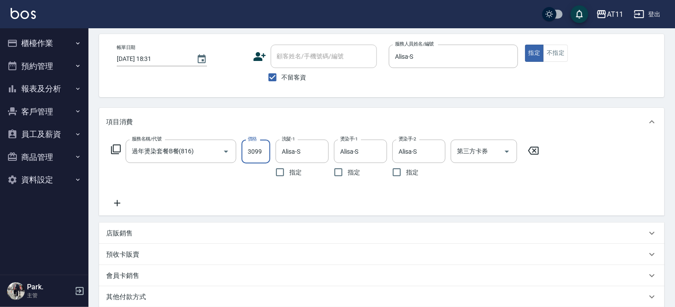
scroll to position [153, 0]
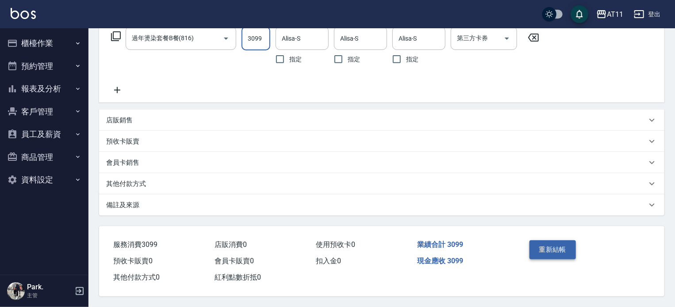
type input "3099"
click at [547, 247] on button "重新結帳" at bounding box center [552, 250] width 47 height 19
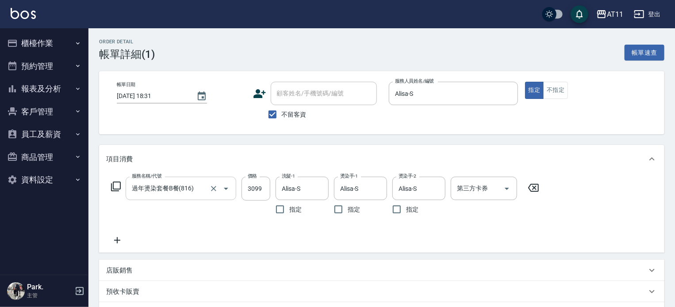
click at [194, 193] on input "過年燙染套餐B餐(816)" at bounding box center [169, 188] width 78 height 15
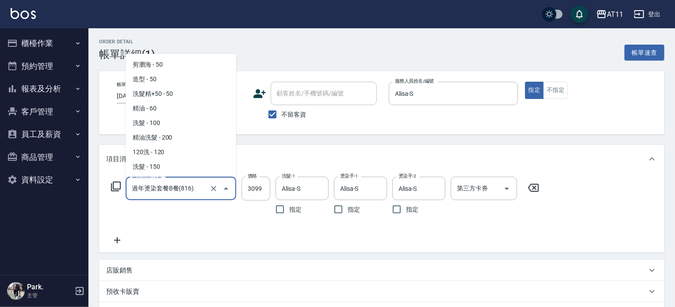
scroll to position [508, 0]
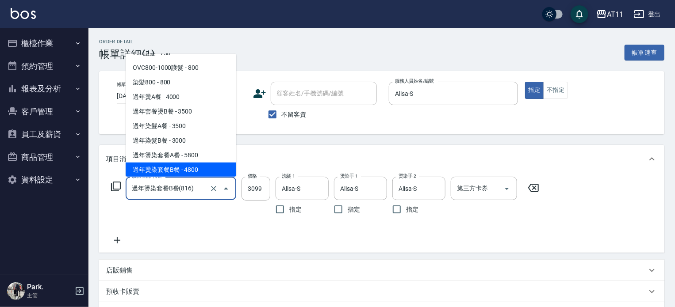
click at [206, 226] on div "服務名稱/代號 過年燙染套餐B餐(816) 服務名稱/代號 價格 3099 價格 洗髮-1 Alisa-S 洗髮-1 指定 燙染手-1 Alisa-S 燙染手…" at bounding box center [325, 211] width 438 height 69
